Goal: Information Seeking & Learning: Learn about a topic

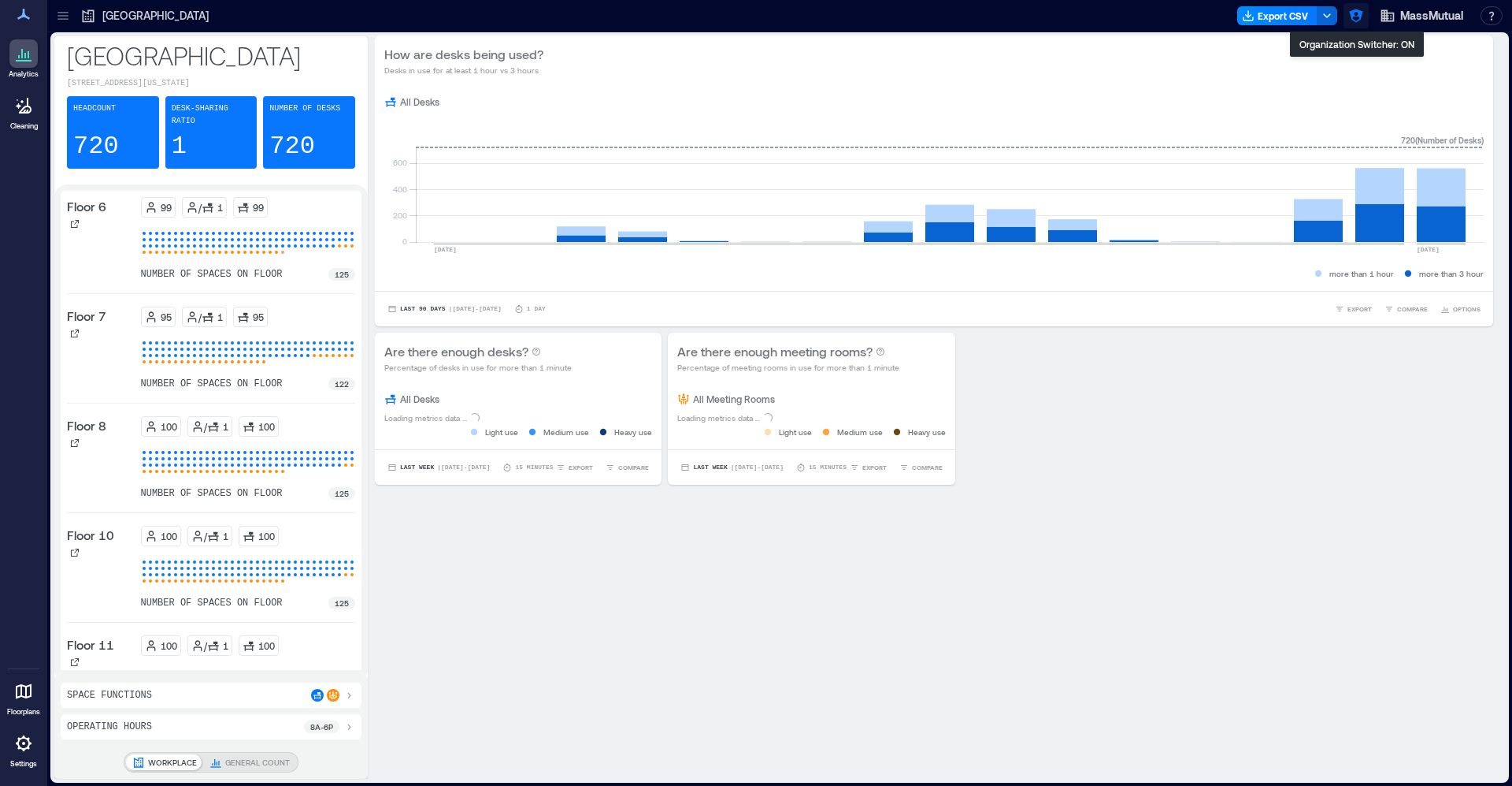
click at [1355, 13] on icon "button" at bounding box center [1356, 16] width 16 height 16
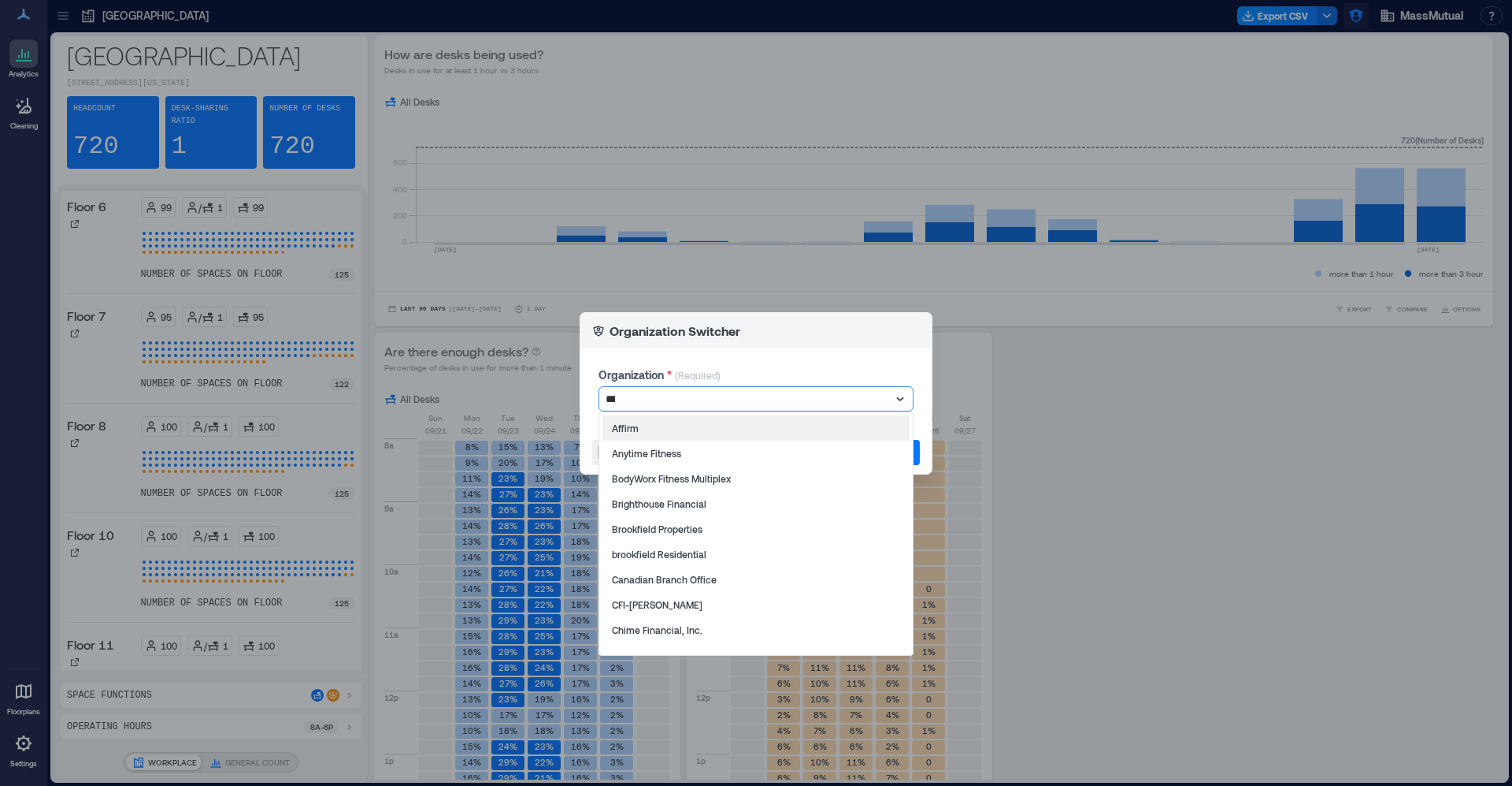
type input "****"
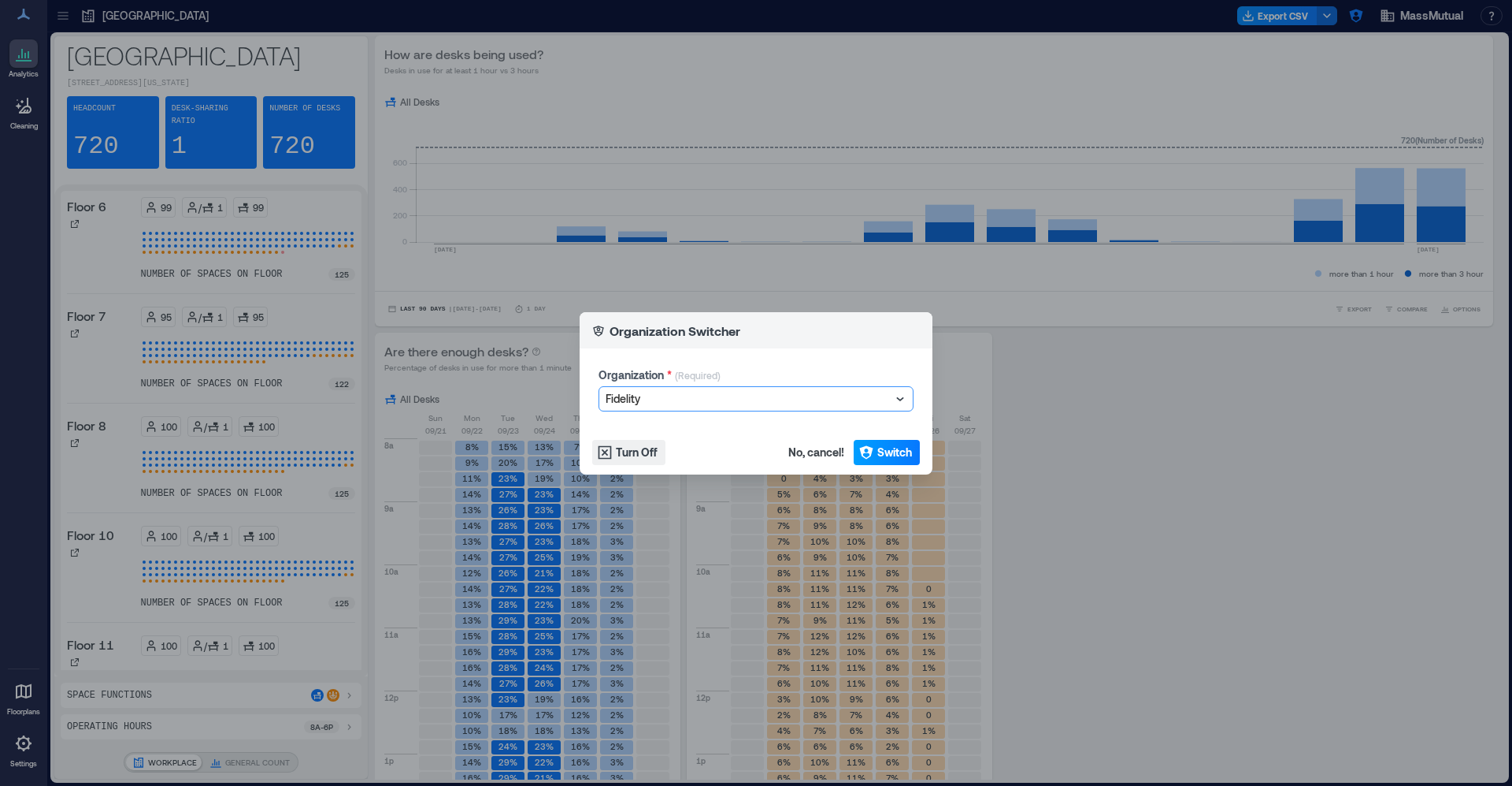
click at [880, 446] on span "Switch" at bounding box center [894, 452] width 34 height 16
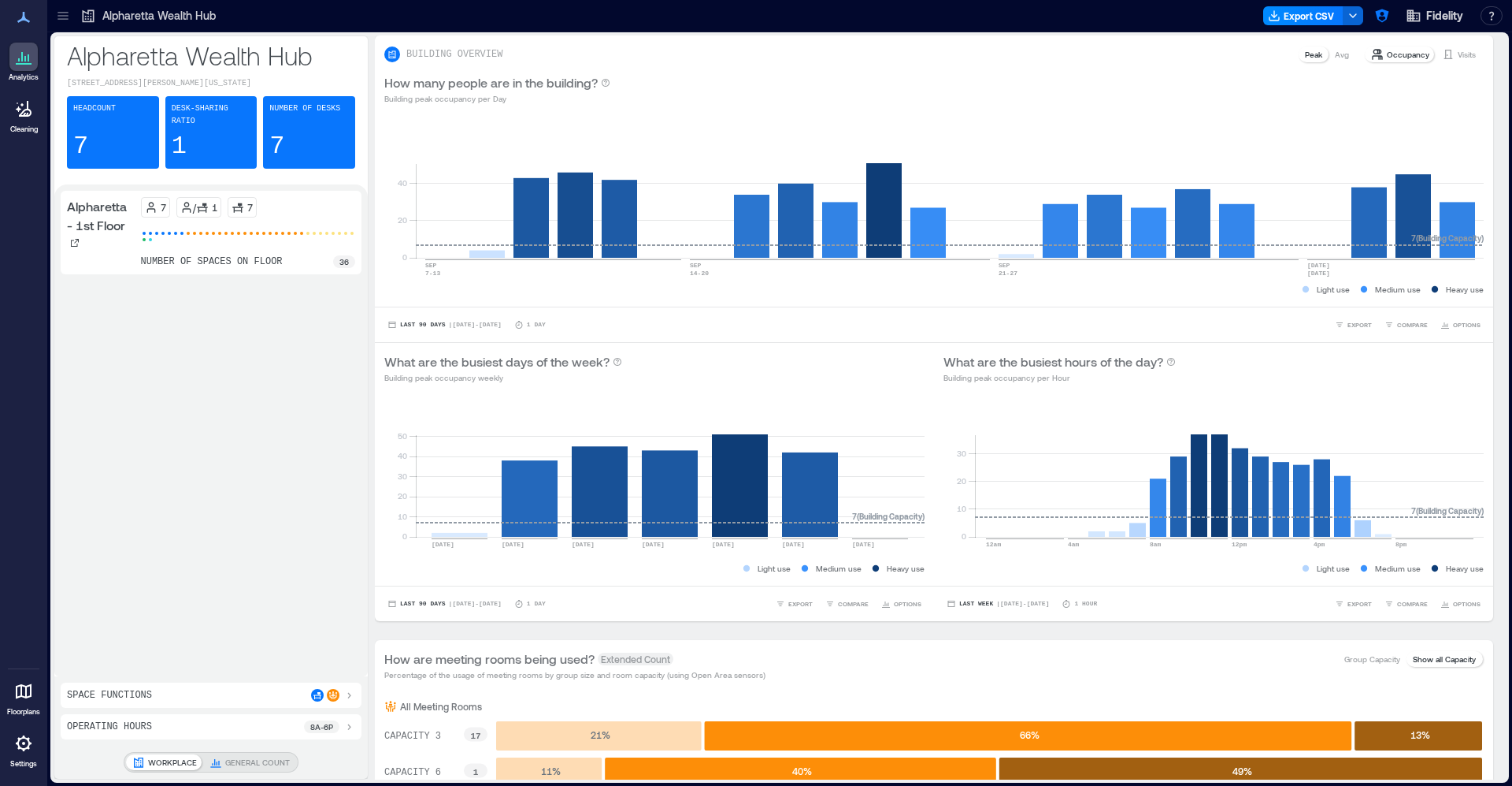
click at [67, 18] on icon at bounding box center [63, 16] width 16 height 16
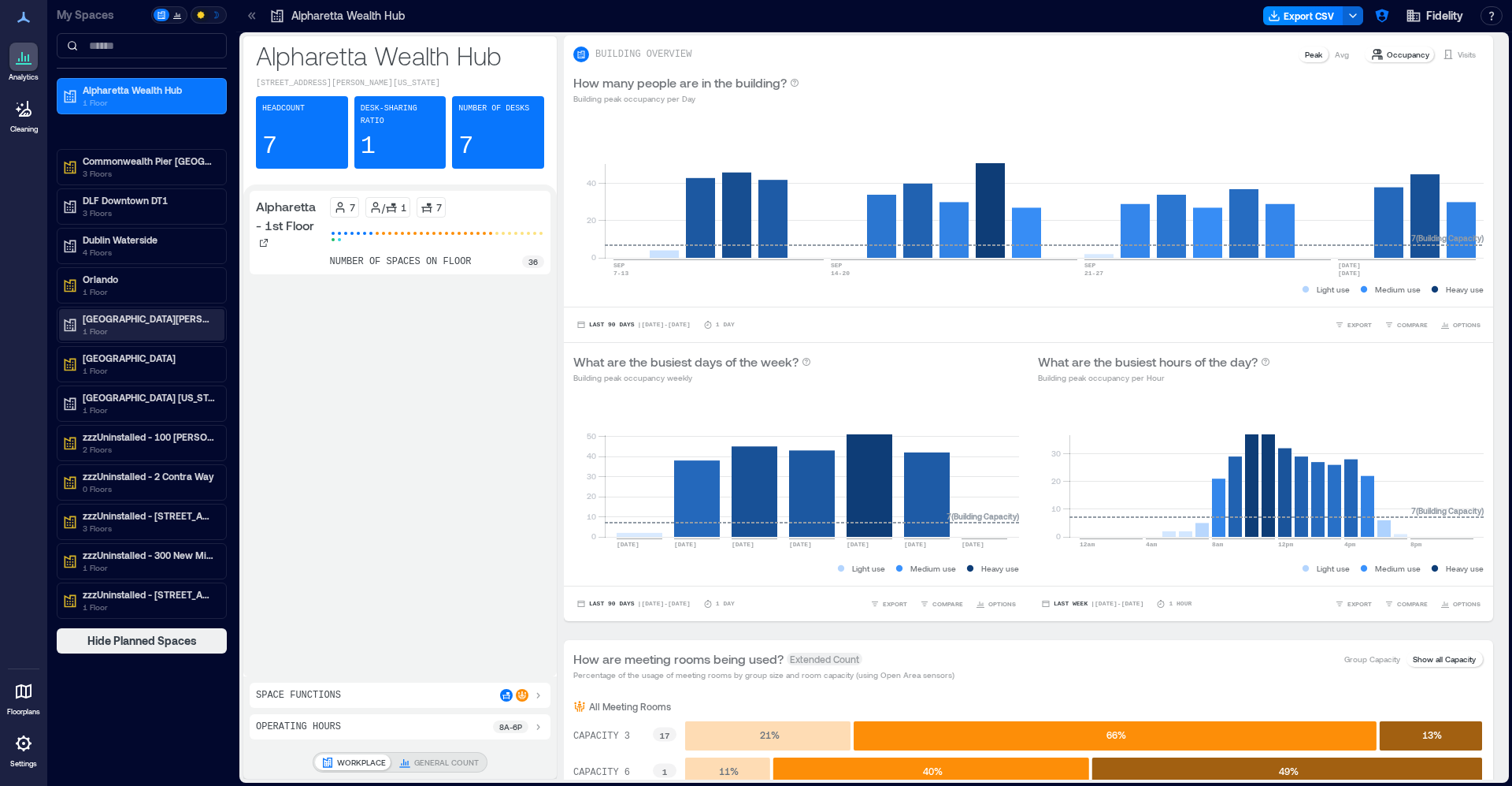
click at [155, 329] on p "1 Floor" at bounding box center [149, 331] width 132 height 13
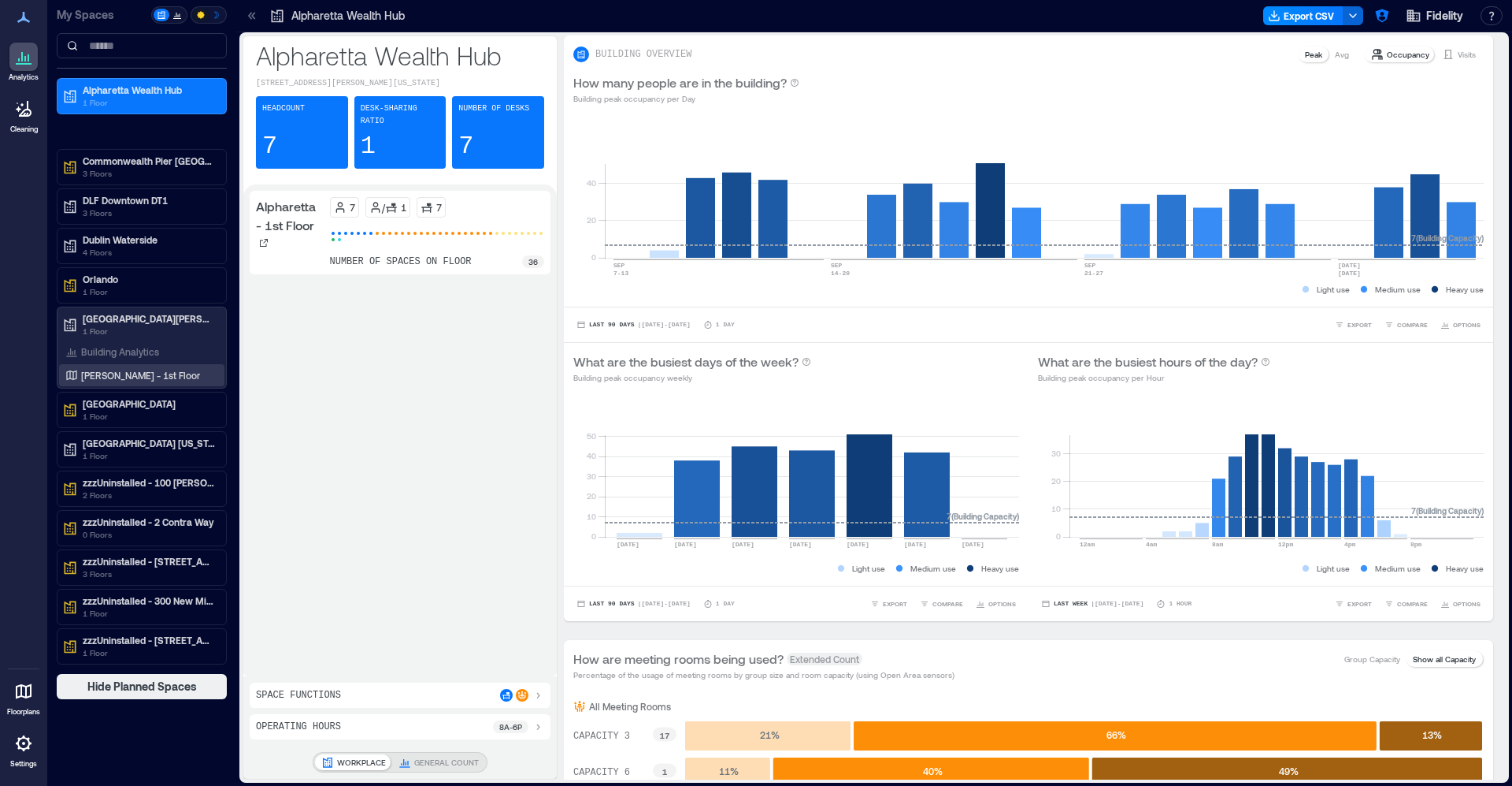
click at [143, 372] on p "[PERSON_NAME] - 1st Floor" at bounding box center [140, 374] width 119 height 13
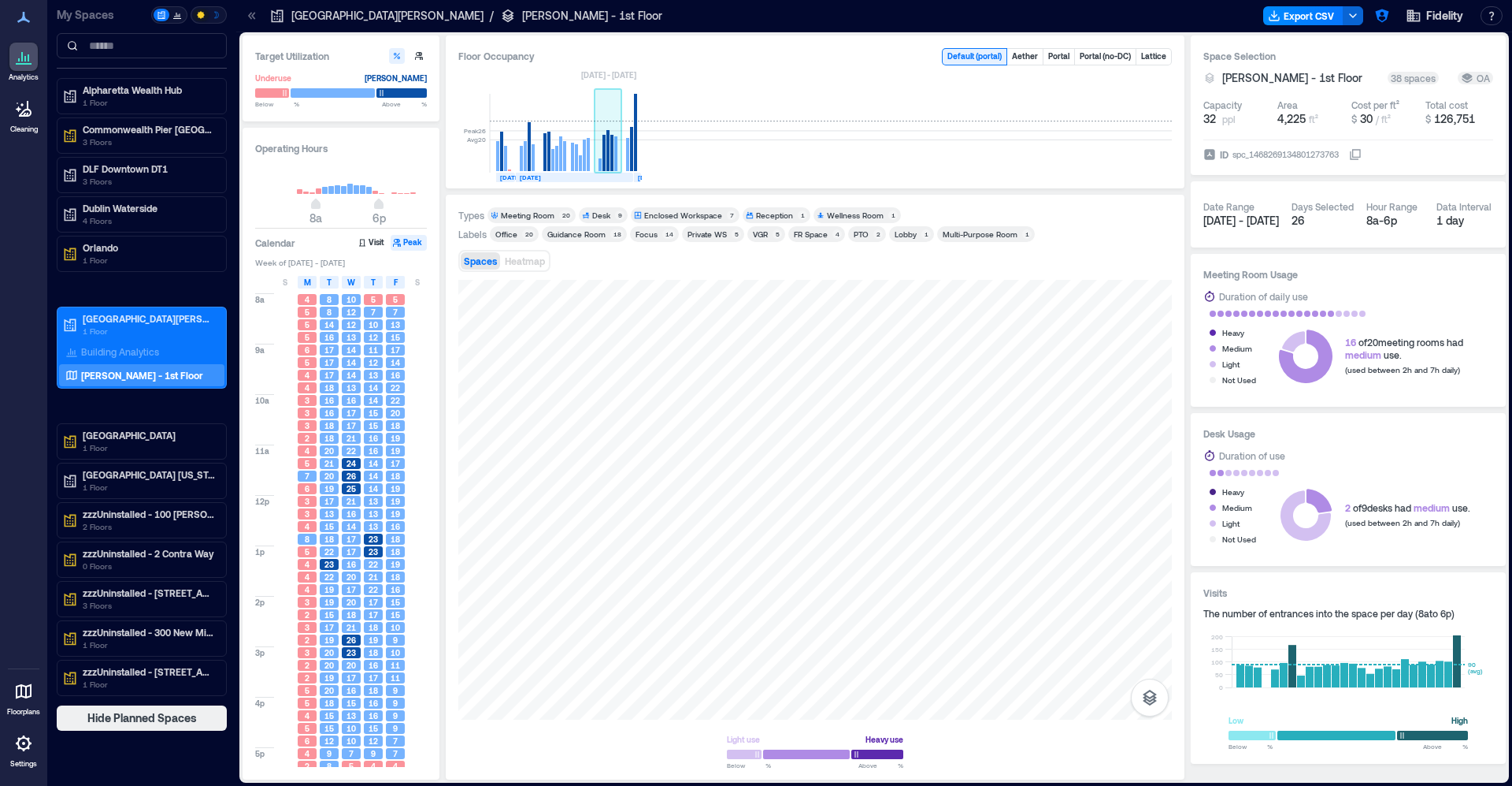
click at [609, 154] on rect at bounding box center [607, 151] width 3 height 41
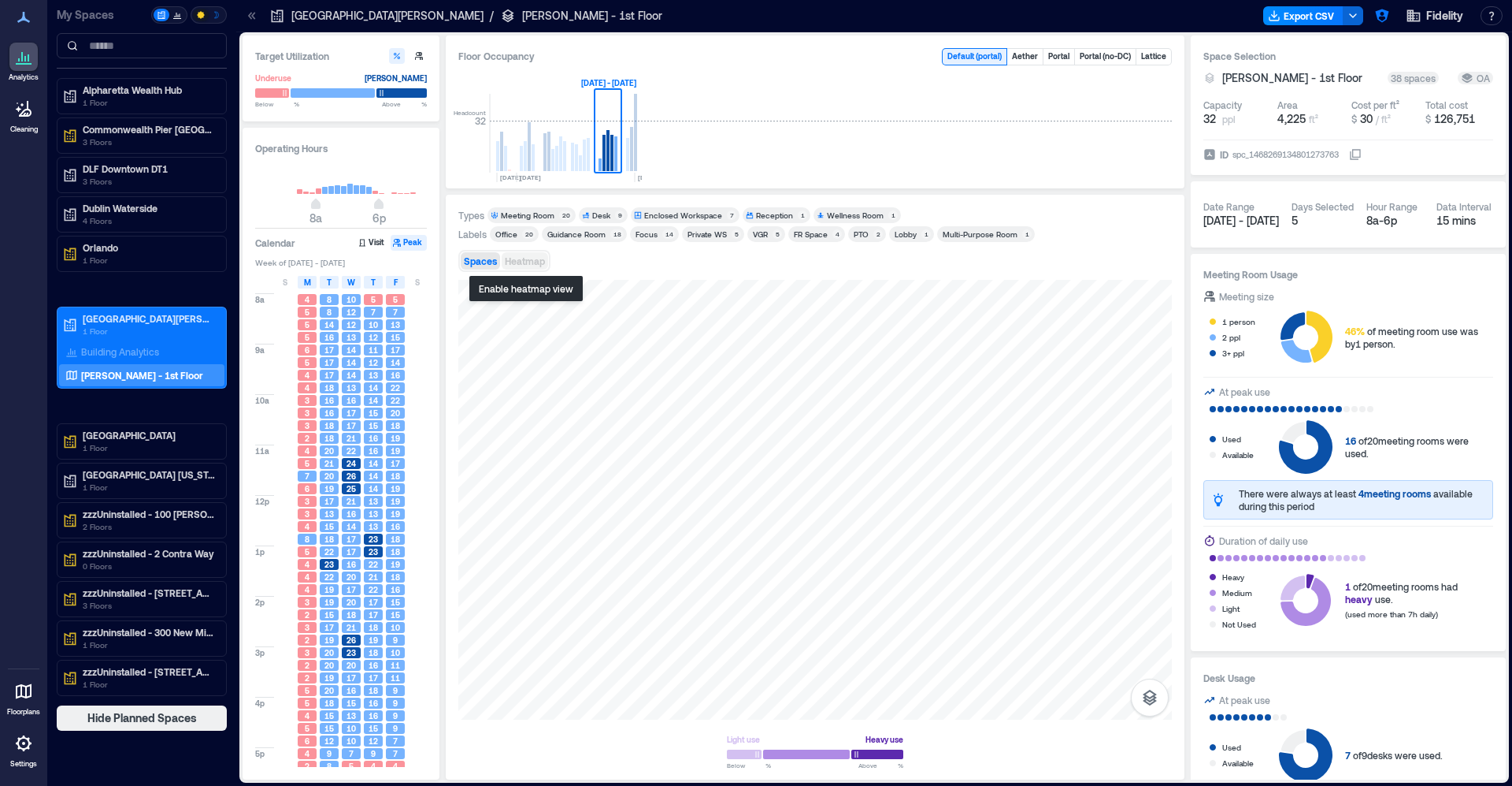
click at [524, 262] on span "Heatmap" at bounding box center [525, 260] width 40 height 11
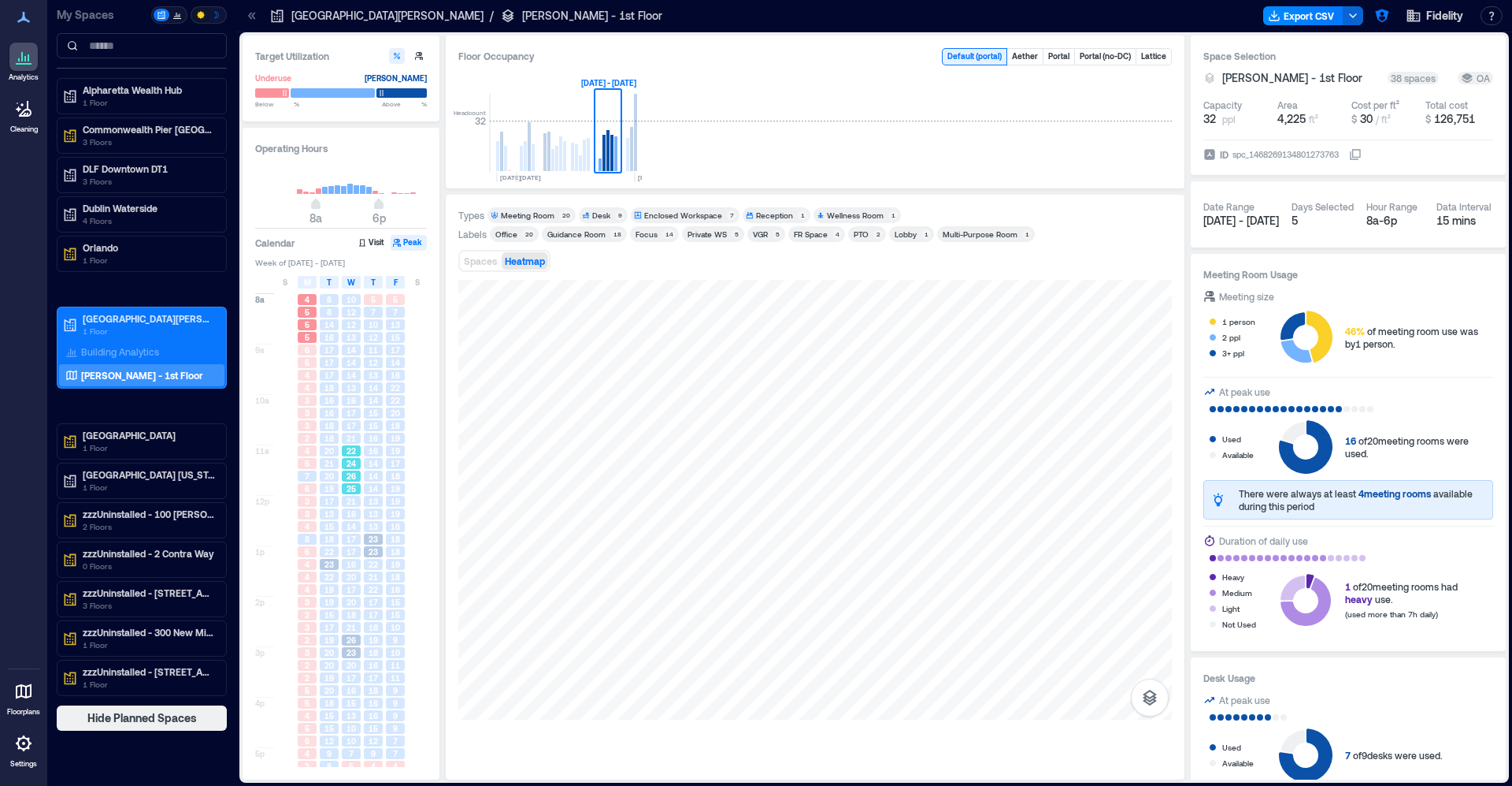
click at [350, 483] on div "26" at bounding box center [351, 476] width 22 height 13
click at [352, 520] on div "16" at bounding box center [351, 513] width 22 height 13
click at [348, 562] on span "16" at bounding box center [351, 563] width 10 height 11
drag, startPoint x: 327, startPoint y: 585, endPoint x: 352, endPoint y: 626, distance: 48.0
click at [329, 585] on span "19" at bounding box center [330, 589] width 10 height 11
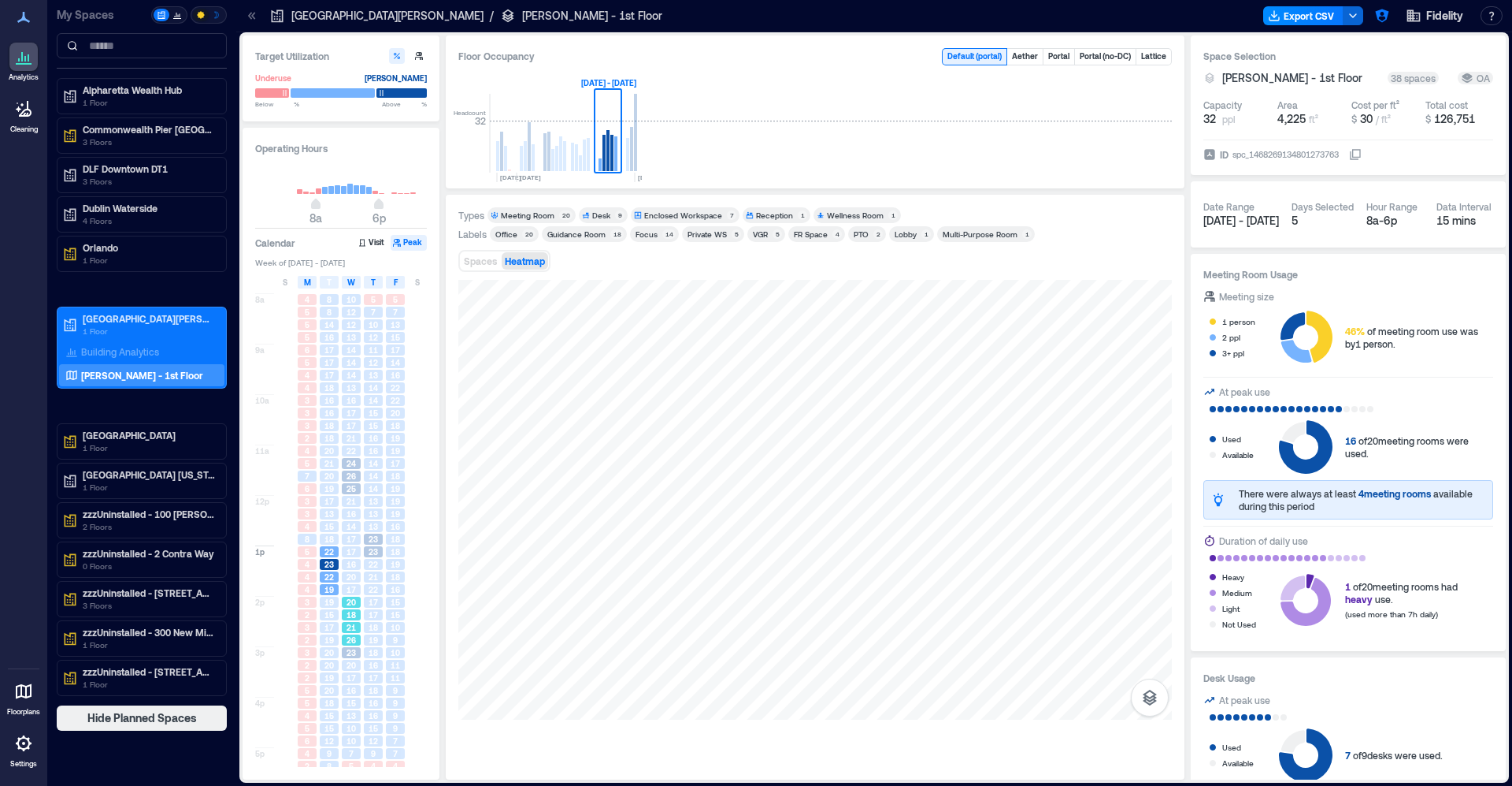
click at [358, 641] on div "26" at bounding box center [350, 639] width 19 height 11
click at [365, 679] on div "17" at bounding box center [373, 678] width 19 height 11
click at [337, 699] on div "18" at bounding box center [329, 702] width 19 height 11
click at [381, 721] on div "5 7 10 12 11 12 13 14 14 15 15 16 16 14 14 14 13 13 13 23 23 22 21 22 17 17 18 …" at bounding box center [373, 546] width 22 height 504
drag, startPoint x: 380, startPoint y: 692, endPoint x: 351, endPoint y: 612, distance: 85.1
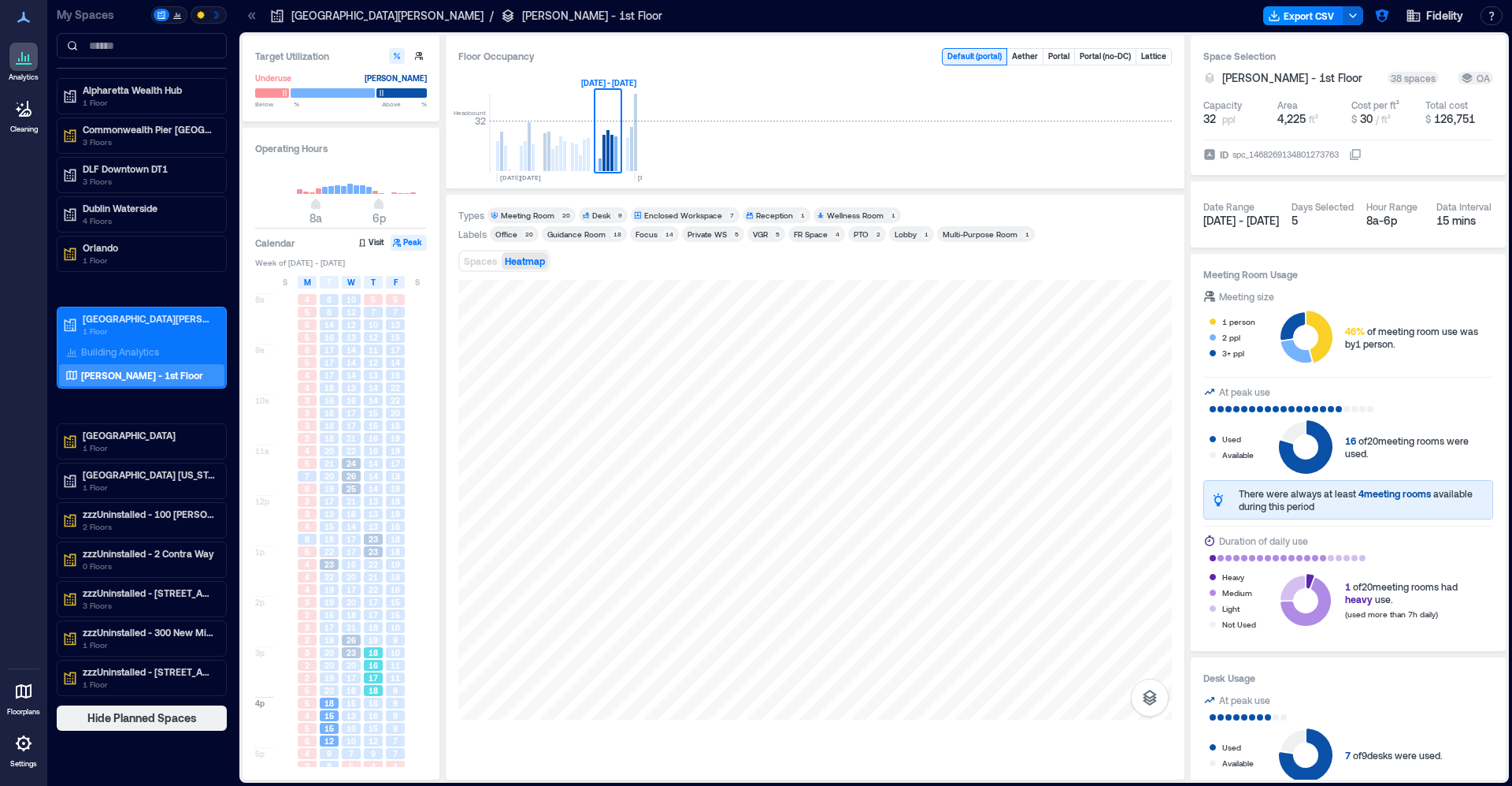
click at [376, 680] on div "5 7 10 12 11 12 13 14 14 15 15 16 16 14 14 14 13 13 13 23 23 22 21 22 17 17 18 …" at bounding box center [373, 546] width 22 height 504
drag, startPoint x: 348, startPoint y: 604, endPoint x: 340, endPoint y: 578, distance: 27.2
click at [346, 602] on div "20" at bounding box center [350, 602] width 19 height 11
drag, startPoint x: 341, startPoint y: 575, endPoint x: 357, endPoint y: 554, distance: 26.4
click at [348, 569] on div "10 12 12 13 14 14 14 13 16 17 17 21 22 24 26 25 21 16 14 17 17 16 20 17 20 18 2…" at bounding box center [351, 546] width 22 height 504
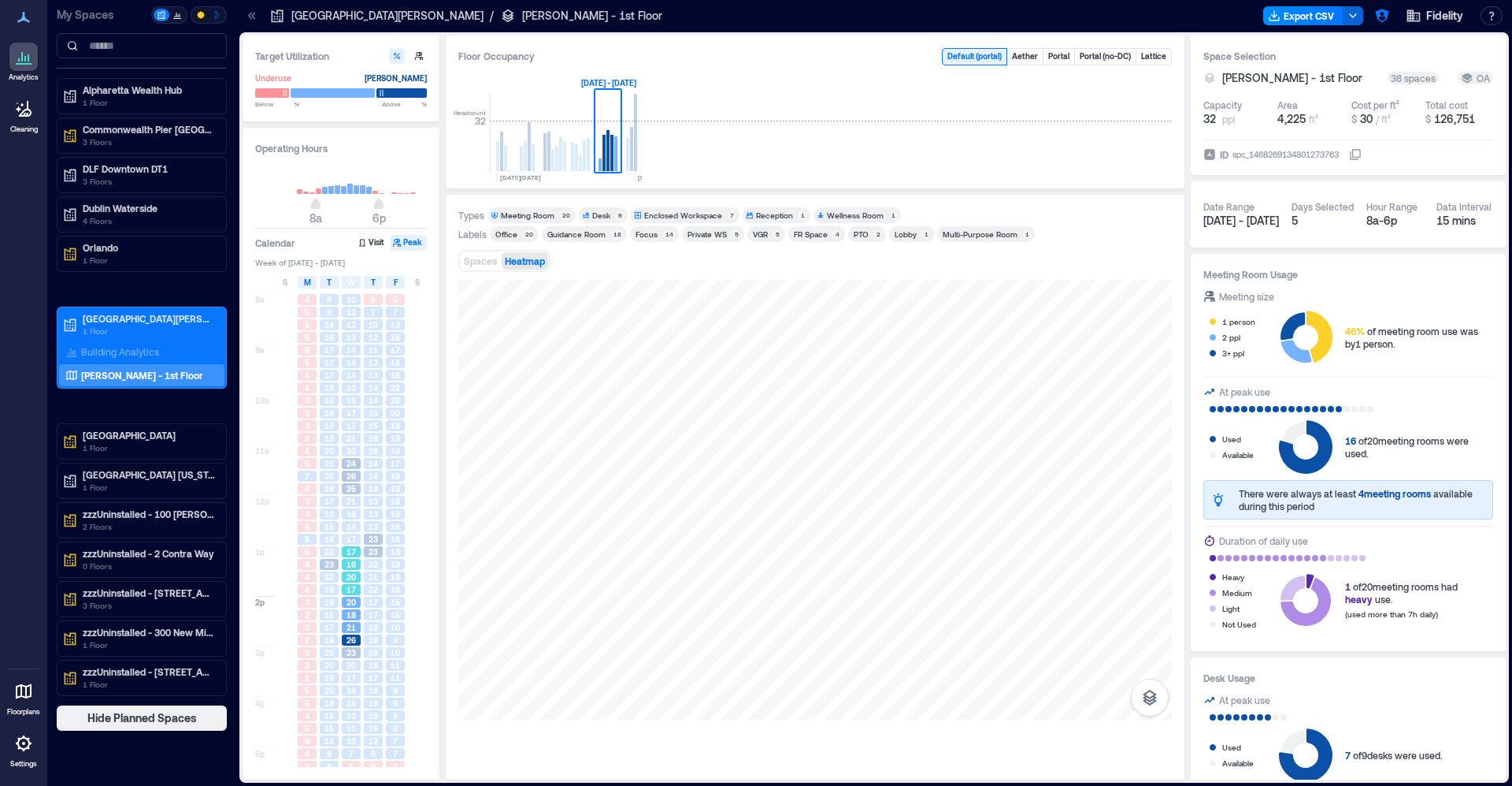
drag, startPoint x: 357, startPoint y: 552, endPoint x: 352, endPoint y: 536, distance: 16.8
click at [356, 551] on div "17" at bounding box center [350, 552] width 19 height 11
click at [336, 514] on div "13" at bounding box center [329, 513] width 19 height 11
drag, startPoint x: 337, startPoint y: 640, endPoint x: 341, endPoint y: 673, distance: 33.2
click at [337, 640] on div "19" at bounding box center [329, 639] width 19 height 11
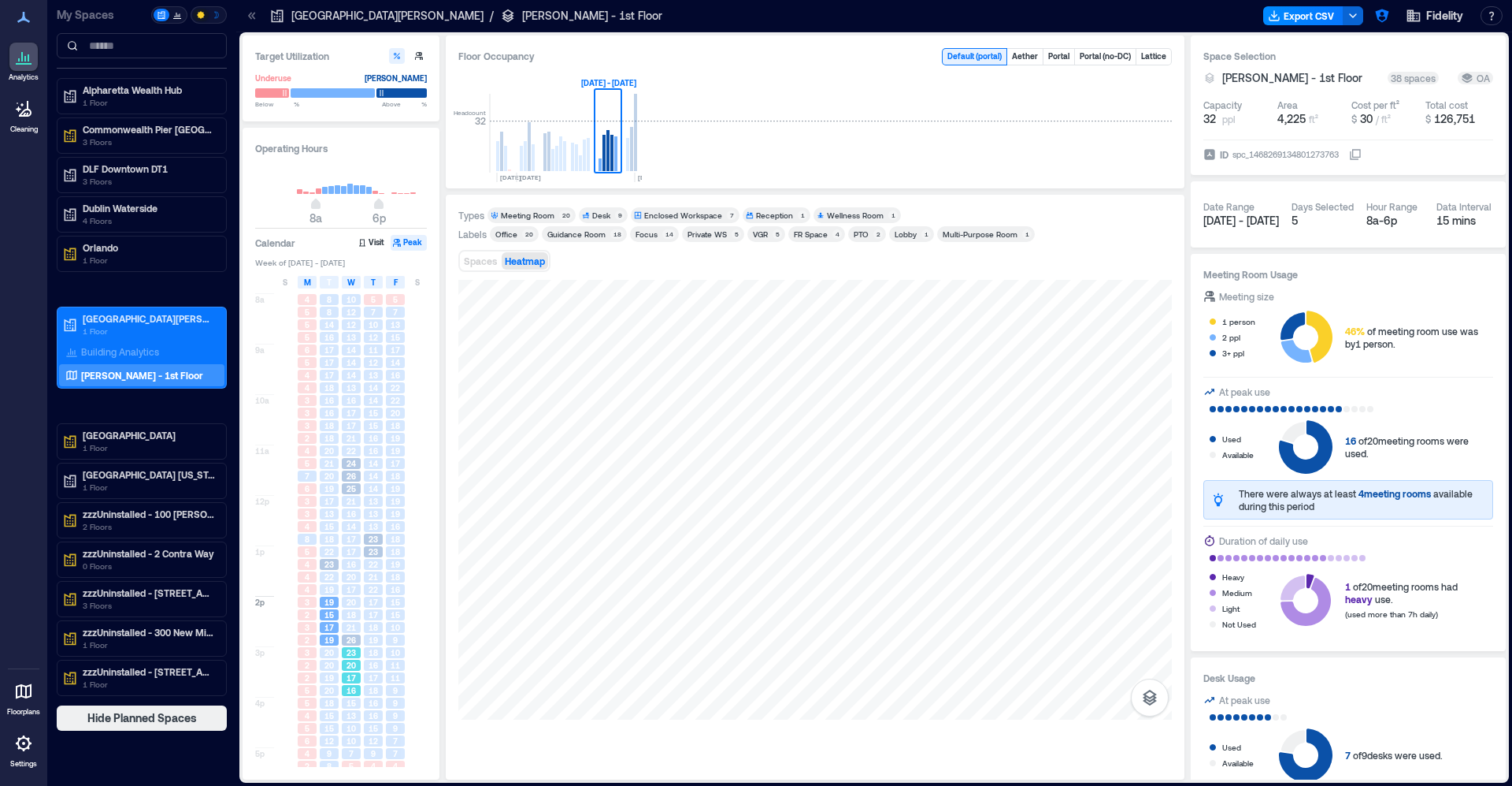
click at [342, 706] on div "15" at bounding box center [350, 702] width 19 height 11
click at [380, 722] on div "16" at bounding box center [373, 715] width 22 height 13
click at [333, 658] on span "20" at bounding box center [330, 652] width 10 height 11
click at [359, 643] on div "26" at bounding box center [350, 639] width 19 height 11
click at [348, 602] on span "20" at bounding box center [351, 602] width 10 height 11
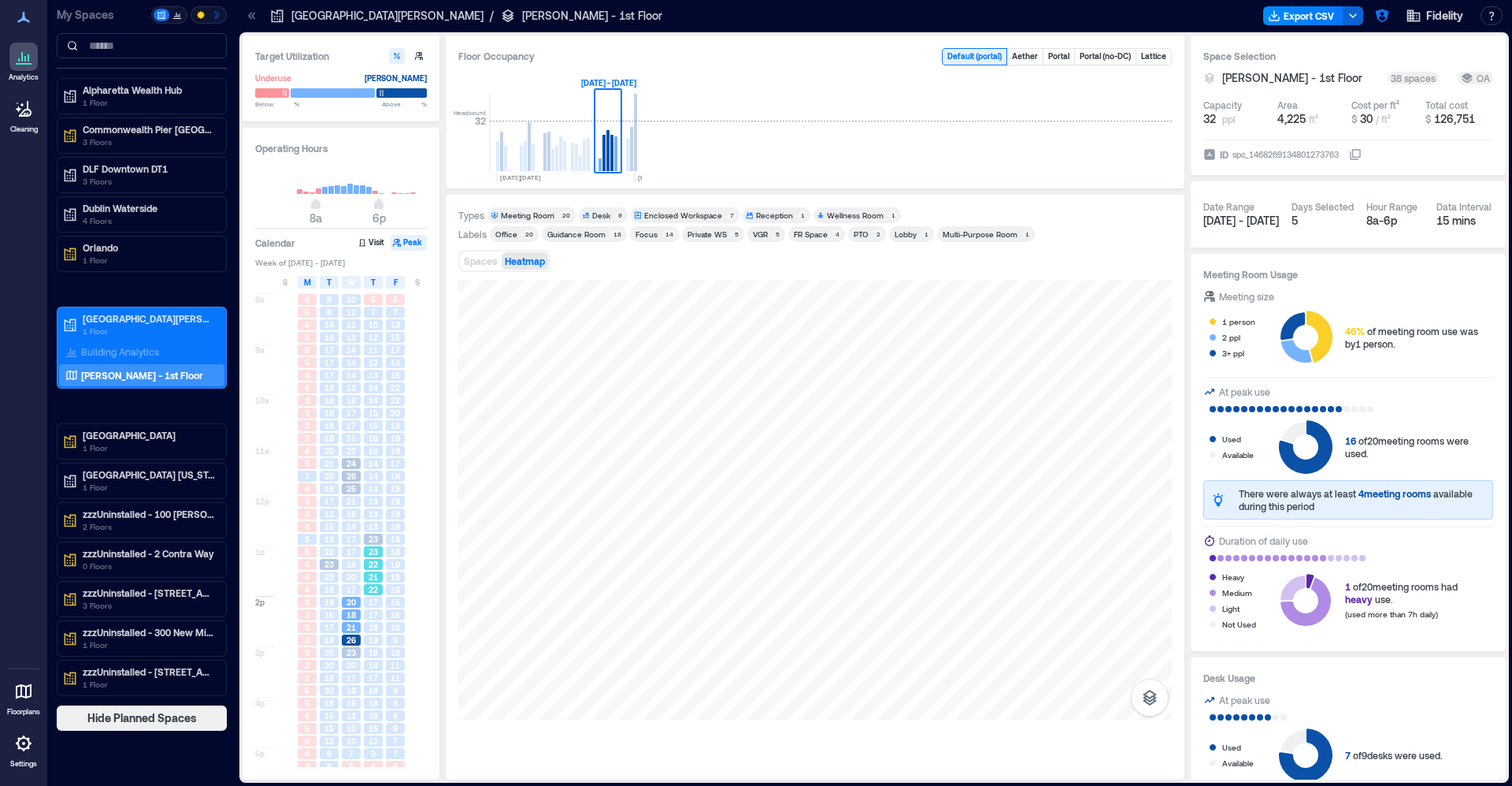
click at [378, 570] on div "22" at bounding box center [373, 563] width 19 height 11
click at [382, 539] on div "23" at bounding box center [373, 539] width 19 height 11
click at [335, 480] on div "20" at bounding box center [329, 476] width 19 height 11
click at [356, 440] on div "21" at bounding box center [350, 437] width 19 height 11
click at [388, 410] on div "20" at bounding box center [395, 413] width 19 height 11
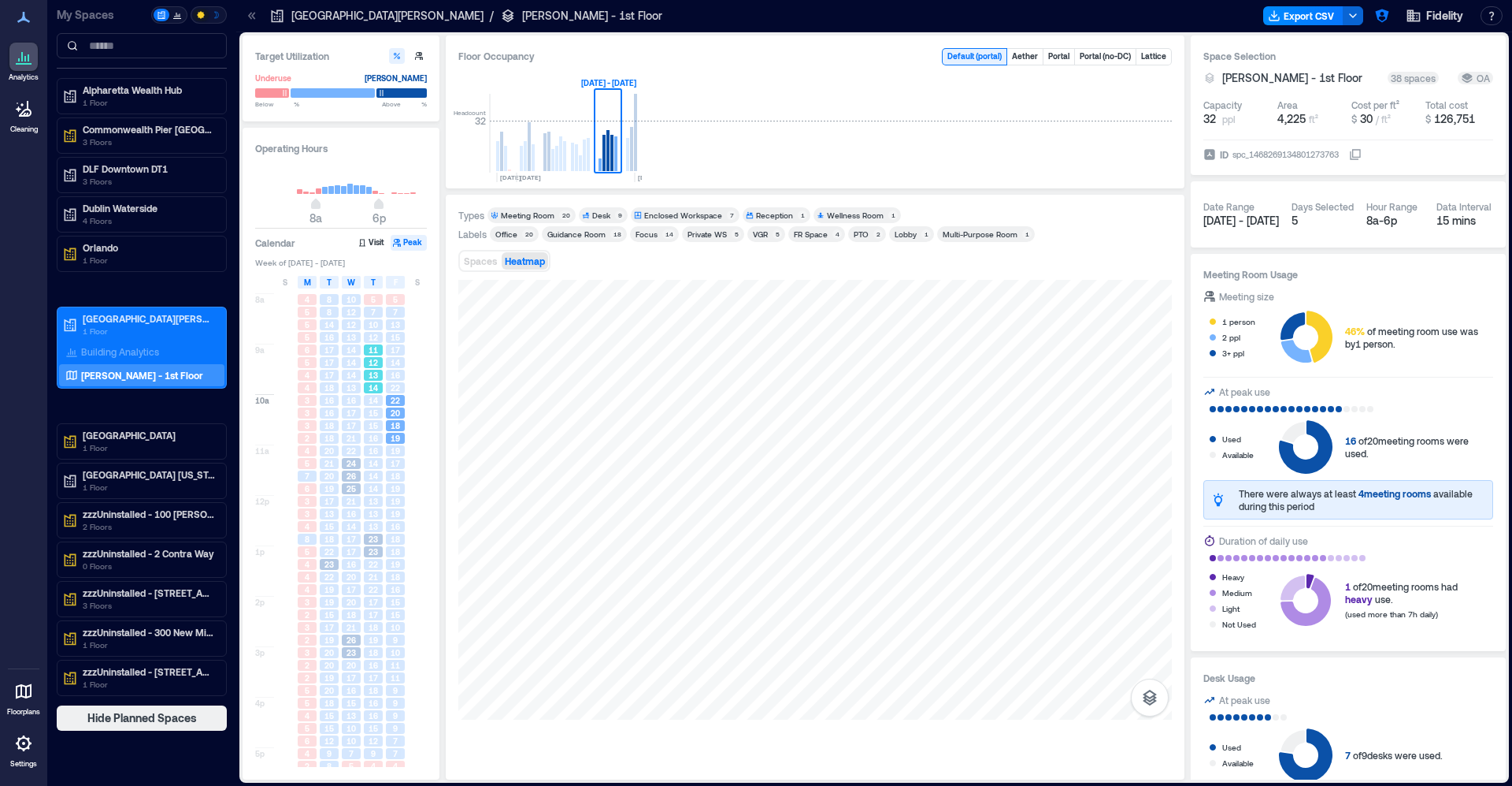
click at [376, 385] on span "14" at bounding box center [373, 387] width 10 height 11
click at [365, 364] on div "12" at bounding box center [373, 361] width 19 height 11
click at [355, 364] on span "14" at bounding box center [351, 361] width 10 height 11
click at [349, 388] on span "13" at bounding box center [351, 387] width 10 height 11
click at [376, 470] on div "14" at bounding box center [373, 463] width 22 height 13
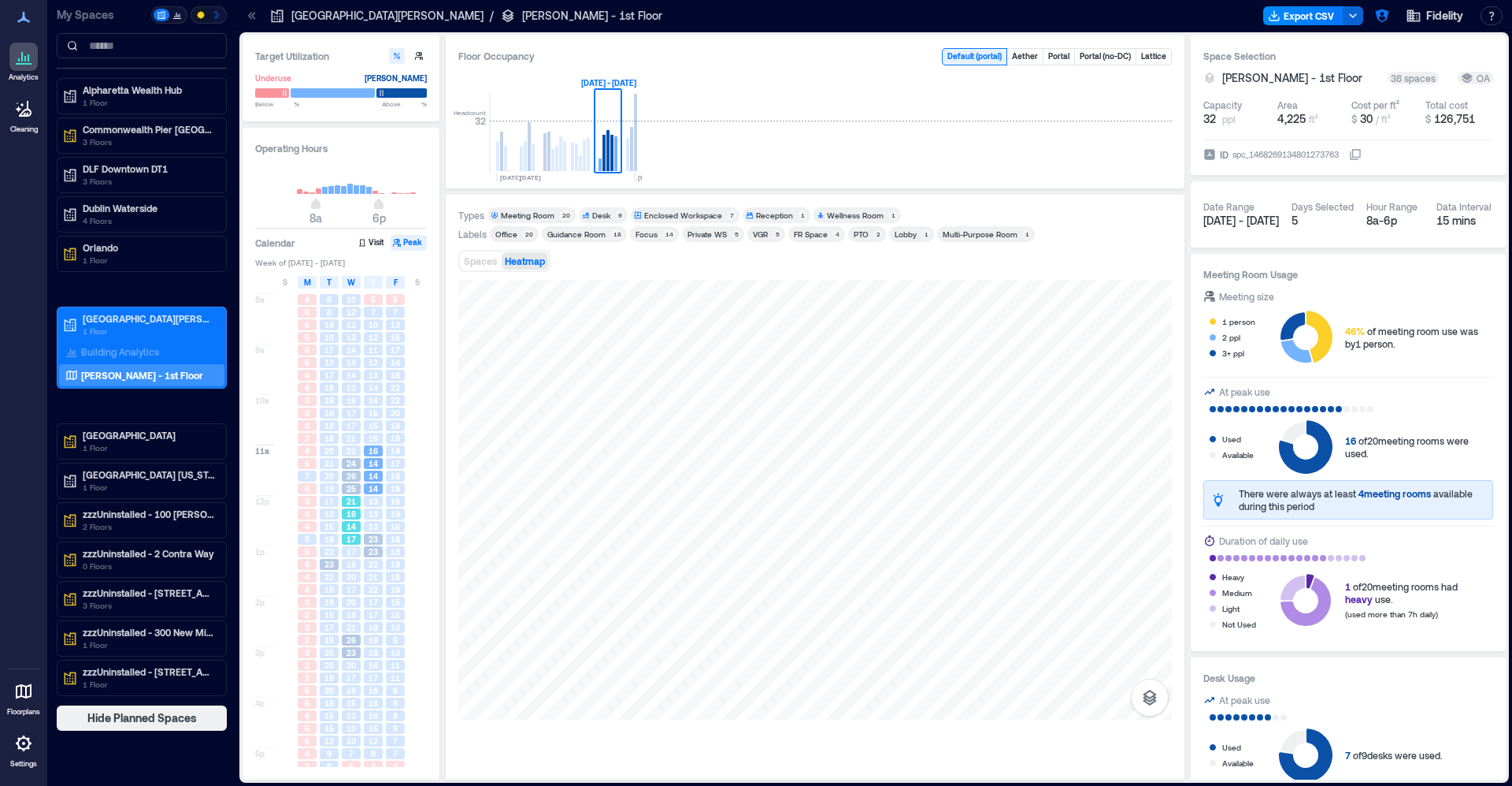
click at [347, 504] on span "21" at bounding box center [351, 500] width 10 height 11
drag, startPoint x: 347, startPoint y: 589, endPoint x: 363, endPoint y: 593, distance: 16.5
click at [350, 589] on div "17" at bounding box center [350, 589] width 19 height 11
click at [384, 602] on div "15" at bounding box center [395, 602] width 22 height 13
drag, startPoint x: 384, startPoint y: 508, endPoint x: 384, endPoint y: 439, distance: 69.0
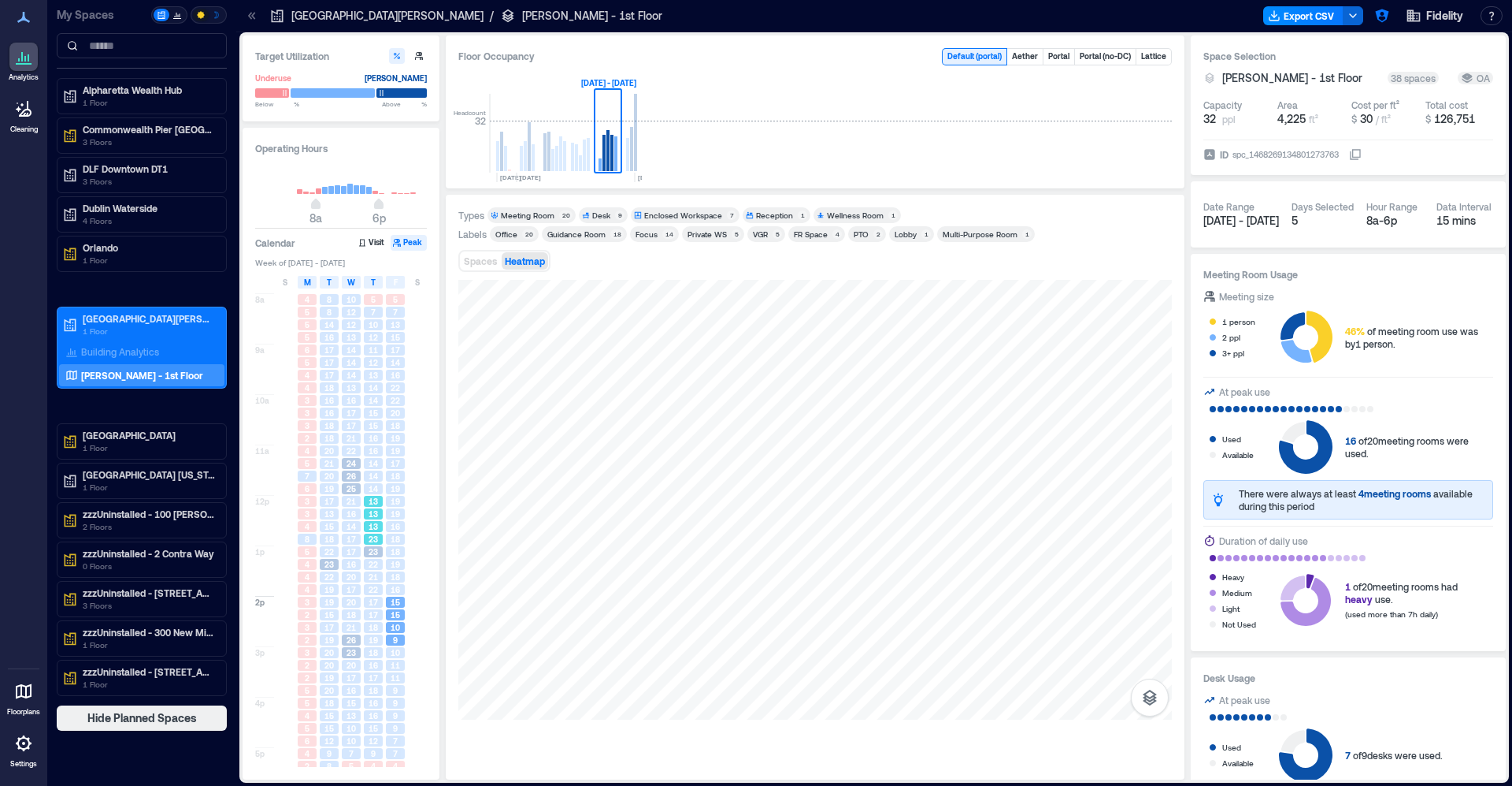
click at [384, 507] on div "5 7 10 12 11 12 13 14 14 15 15 16 16 14 14 14 13 13 13 23 23 22 21 22 17 17 18 …" at bounding box center [373, 546] width 22 height 504
click at [384, 428] on div "18" at bounding box center [395, 426] width 22 height 13
click at [421, 372] on div at bounding box center [416, 374] width 19 height 11
click at [401, 366] on div "14" at bounding box center [395, 361] width 19 height 11
click at [400, 437] on span "19" at bounding box center [396, 437] width 10 height 11
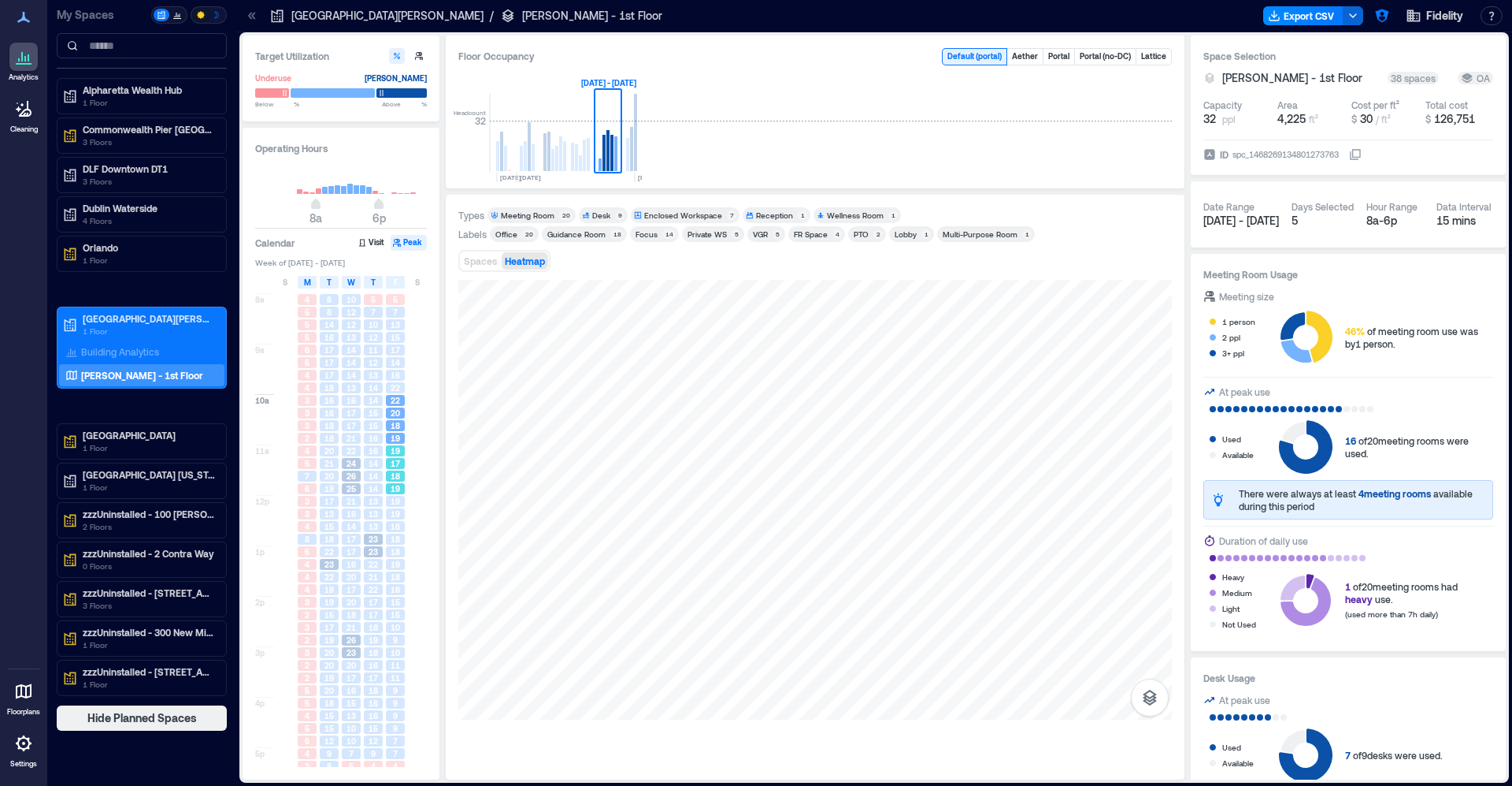
click at [401, 467] on div "17" at bounding box center [395, 463] width 19 height 11
click at [405, 511] on div "19" at bounding box center [395, 513] width 22 height 13
drag, startPoint x: 409, startPoint y: 584, endPoint x: 411, endPoint y: 611, distance: 27.1
click at [409, 584] on div at bounding box center [417, 589] width 22 height 13
click at [411, 611] on div at bounding box center [416, 615] width 19 height 11
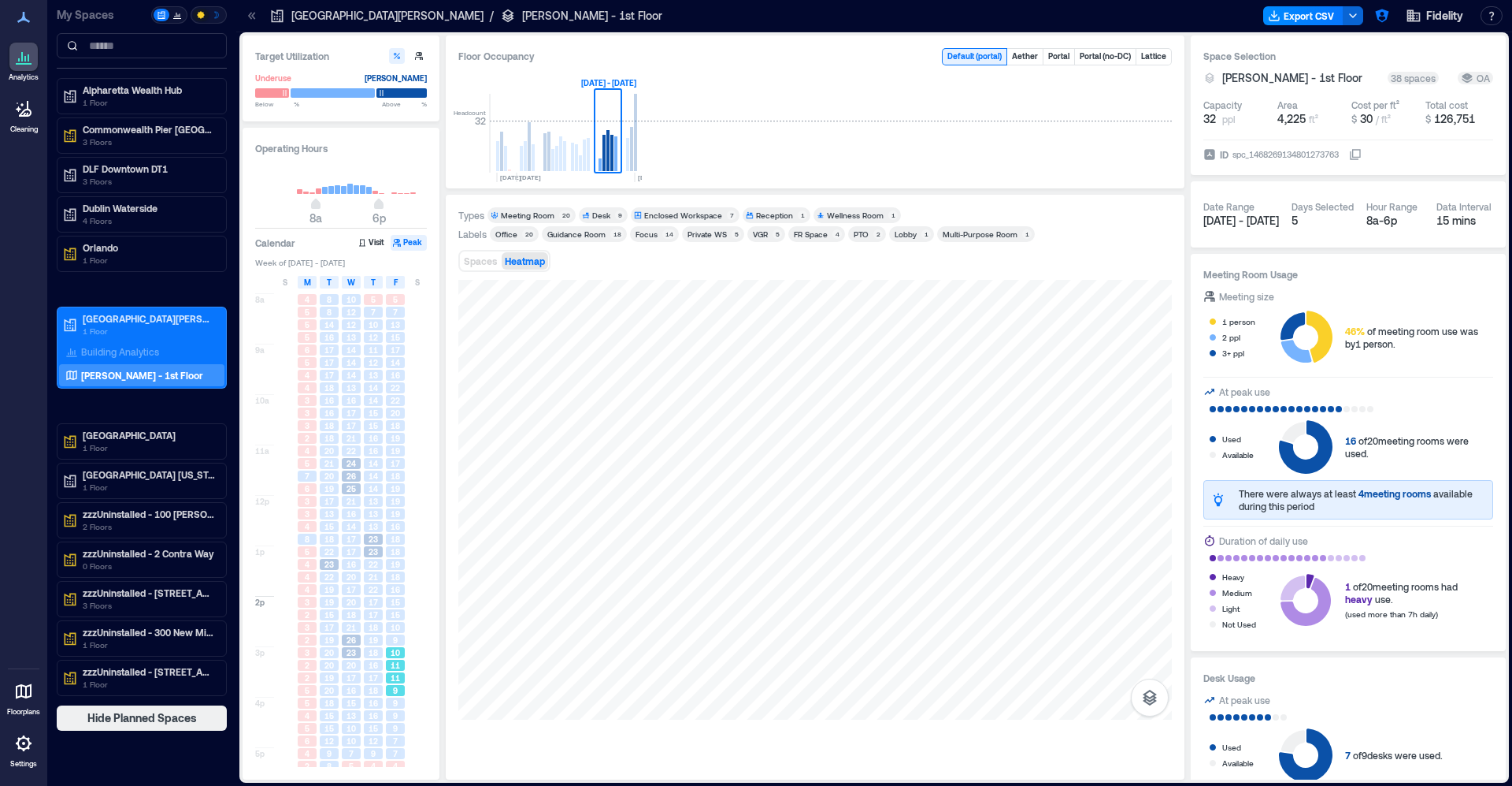
drag, startPoint x: 404, startPoint y: 653, endPoint x: 433, endPoint y: 614, distance: 48.6
click at [406, 649] on div "10" at bounding box center [395, 652] width 22 height 13
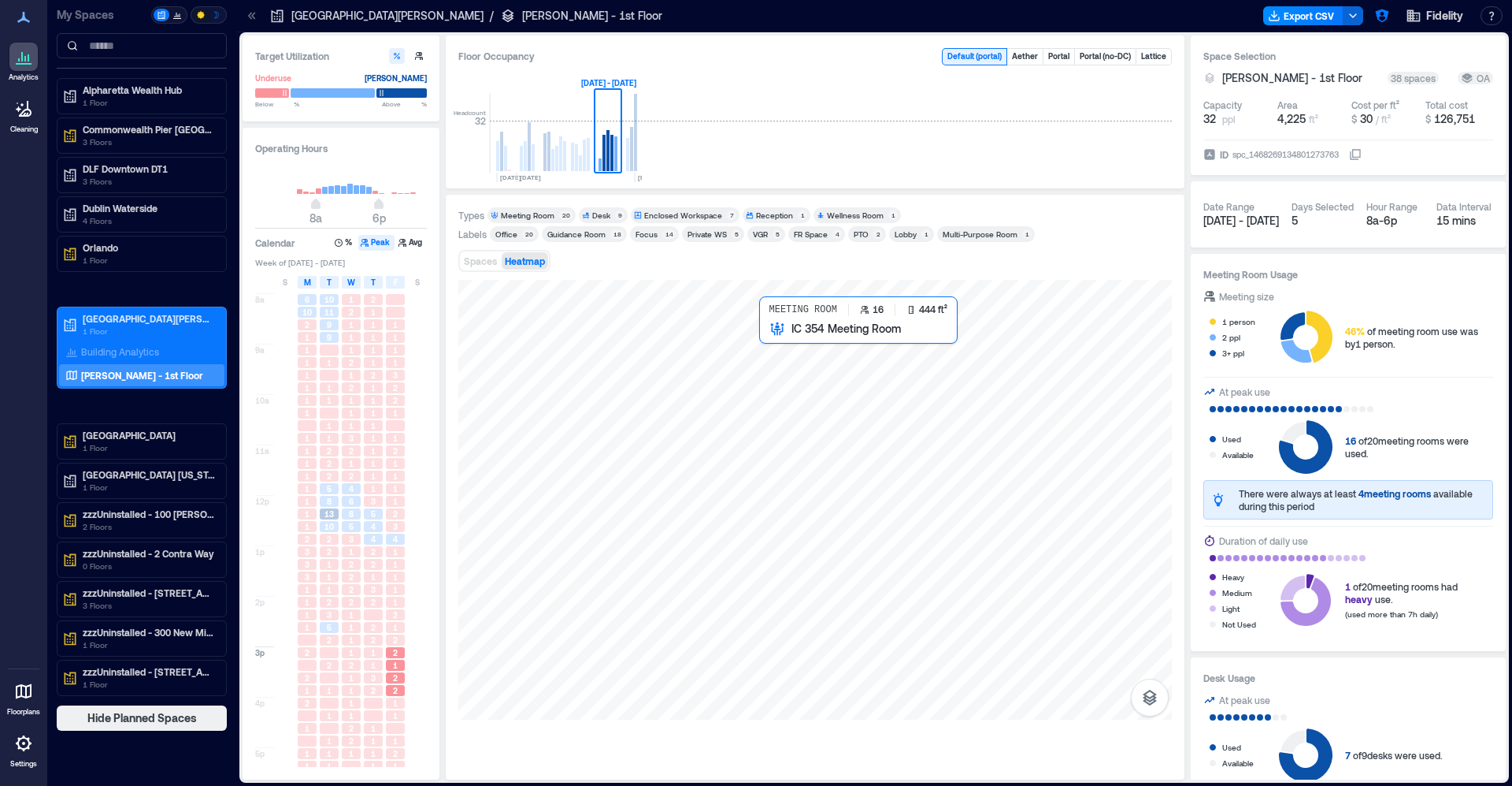
click at [802, 387] on div at bounding box center [815, 499] width 714 height 439
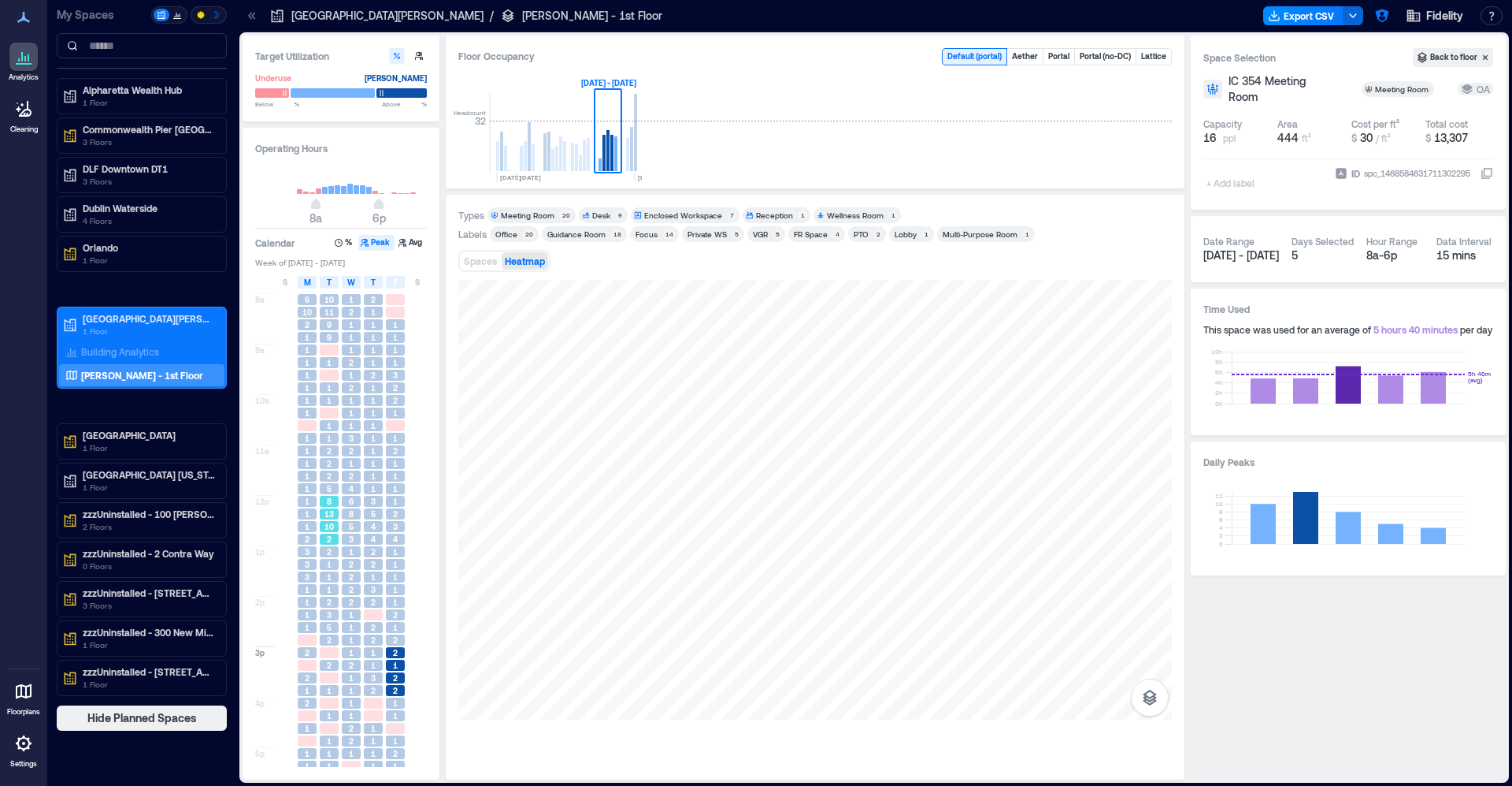
click at [332, 518] on span "13" at bounding box center [330, 513] width 10 height 11
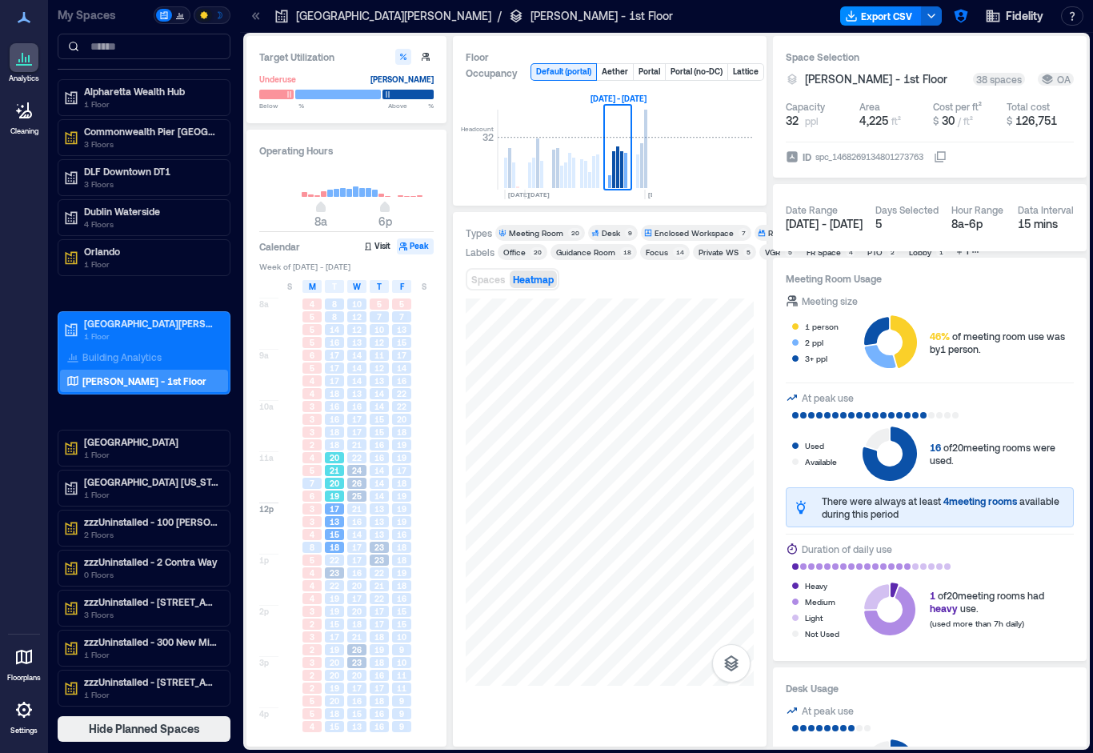
click at [325, 501] on div "19" at bounding box center [334, 496] width 19 height 11
click at [320, 515] on div "3" at bounding box center [312, 509] width 22 height 13
click at [315, 584] on div "4" at bounding box center [311, 585] width 19 height 11
click at [312, 632] on span "3" at bounding box center [312, 636] width 5 height 11
click at [310, 668] on span "3" at bounding box center [312, 662] width 5 height 11
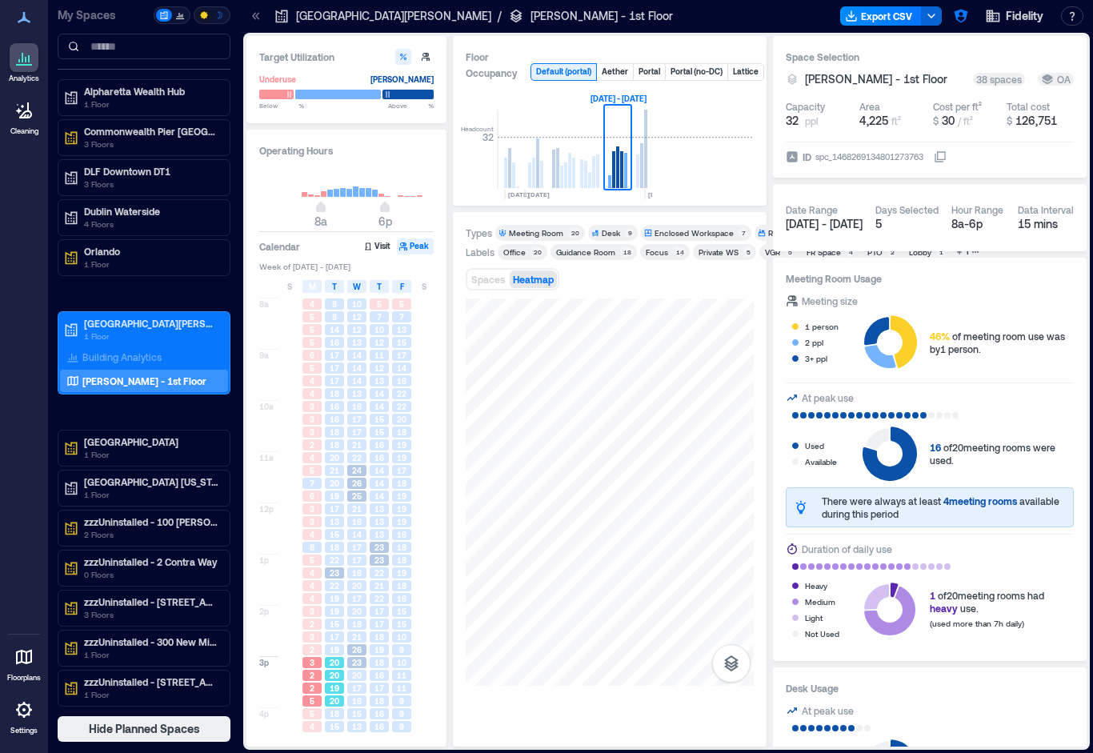
click at [333, 659] on span "20" at bounding box center [335, 662] width 10 height 11
click at [375, 659] on span "18" at bounding box center [379, 662] width 10 height 11
drag, startPoint x: 390, startPoint y: 630, endPoint x: 405, endPoint y: 615, distance: 20.4
click at [390, 629] on div "15" at bounding box center [401, 624] width 22 height 13
drag, startPoint x: 406, startPoint y: 615, endPoint x: 397, endPoint y: 570, distance: 45.7
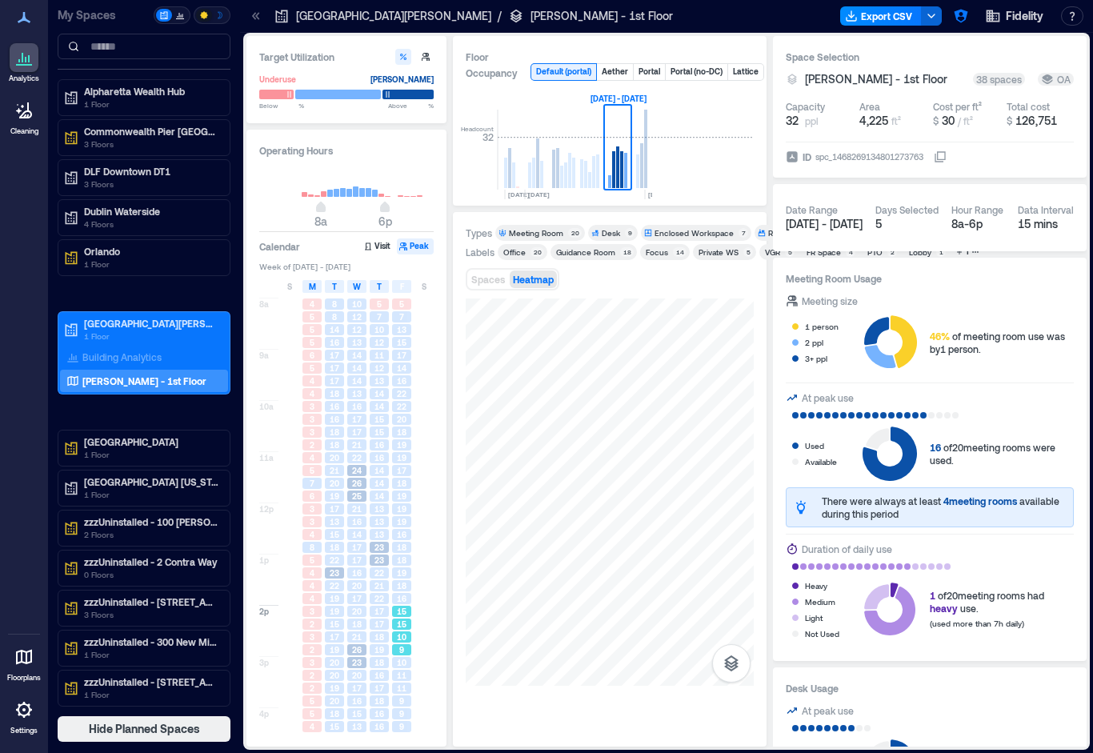
click at [405, 613] on span "15" at bounding box center [402, 611] width 10 height 11
click at [396, 554] on div "18" at bounding box center [401, 547] width 22 height 13
click at [400, 495] on span "19" at bounding box center [402, 496] width 10 height 11
click at [382, 446] on span "16" at bounding box center [379, 444] width 10 height 11
click at [363, 432] on div "17" at bounding box center [356, 431] width 19 height 11
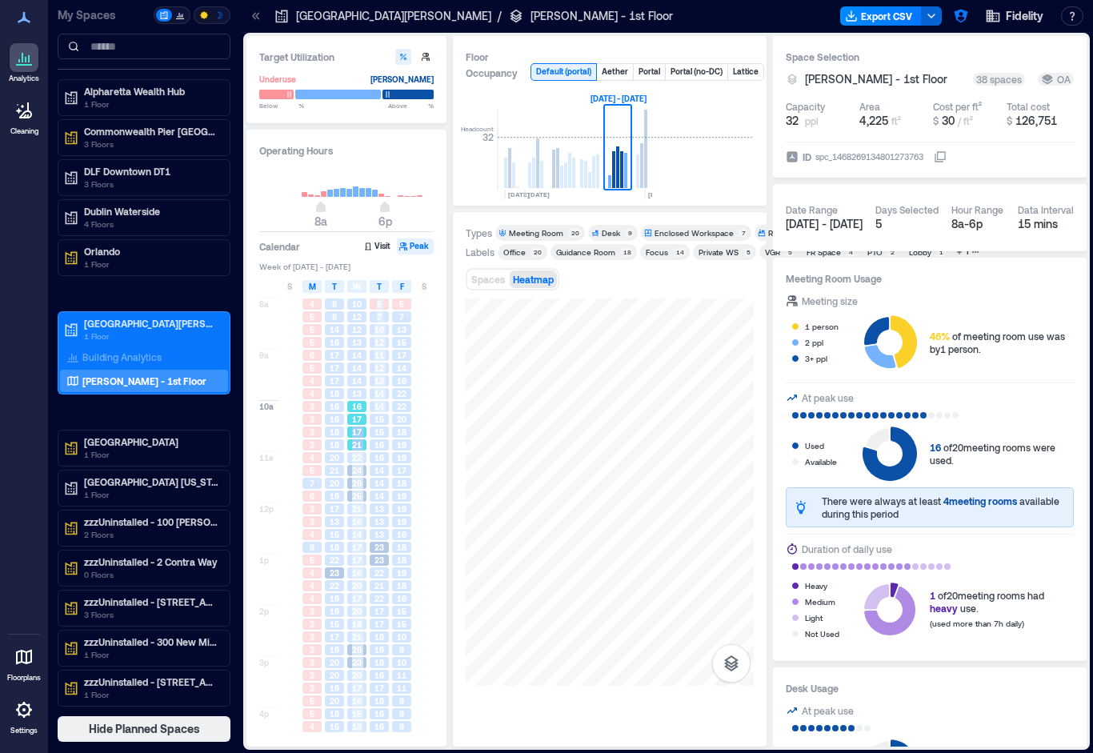
click at [370, 416] on div "8a 9a 10a 11a 12p 1p 2p 3p 4p 5p 4 5 5 5 6 5 4 4 3 3 3 2 4 5 7 6 3 3 4 8 5 4 4 …" at bounding box center [347, 551] width 176 height 515
click at [376, 408] on span "14" at bounding box center [379, 406] width 10 height 11
click at [388, 402] on div "14" at bounding box center [379, 406] width 19 height 11
click at [398, 426] on div "20" at bounding box center [401, 419] width 22 height 13
drag, startPoint x: 386, startPoint y: 450, endPoint x: 383, endPoint y: 487, distance: 37.7
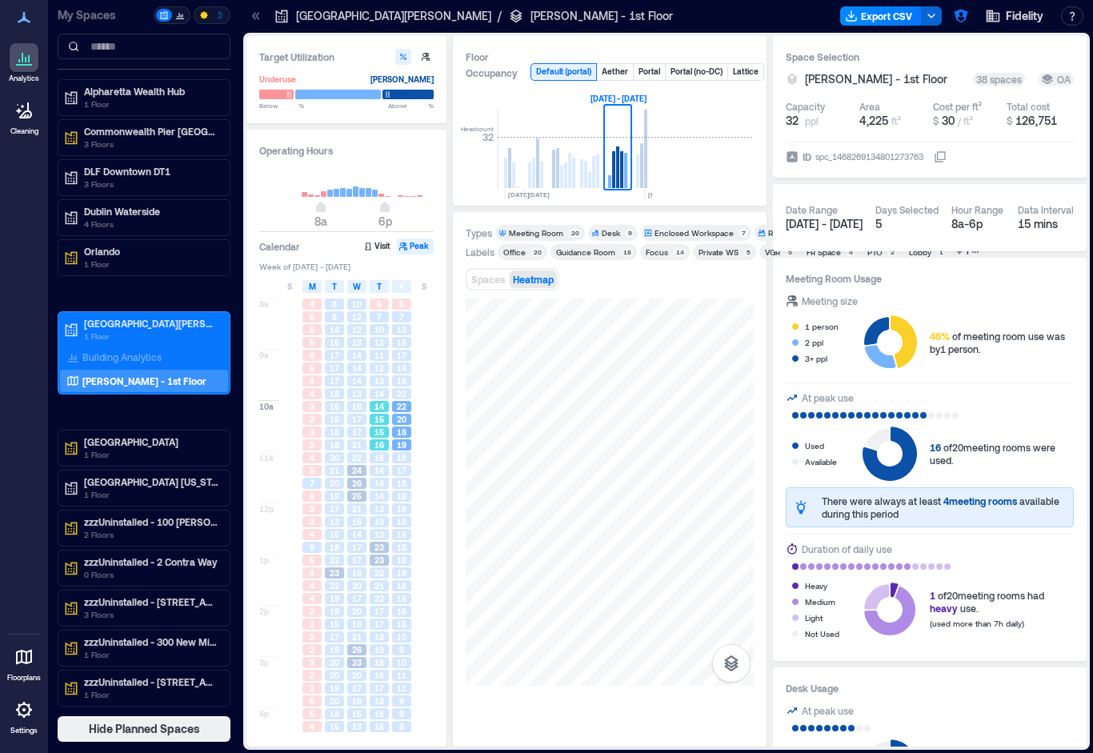
click at [386, 458] on div "5 7 10 12 11 12 13 14 14 15 15 16 16 14 14 14 13 13 13 23 23 22 21 22 17 17 18 …" at bounding box center [379, 554] width 22 height 512
drag, startPoint x: 383, startPoint y: 488, endPoint x: 382, endPoint y: 539, distance: 50.4
click at [382, 492] on div "5 7 10 12 11 12 13 14 14 15 15 16 16 14 14 14 13 13 13 23 23 22 21 22 17 17 18 …" at bounding box center [379, 554] width 22 height 512
click at [383, 543] on span "23" at bounding box center [379, 547] width 10 height 11
drag, startPoint x: 393, startPoint y: 588, endPoint x: 382, endPoint y: 595, distance: 12.7
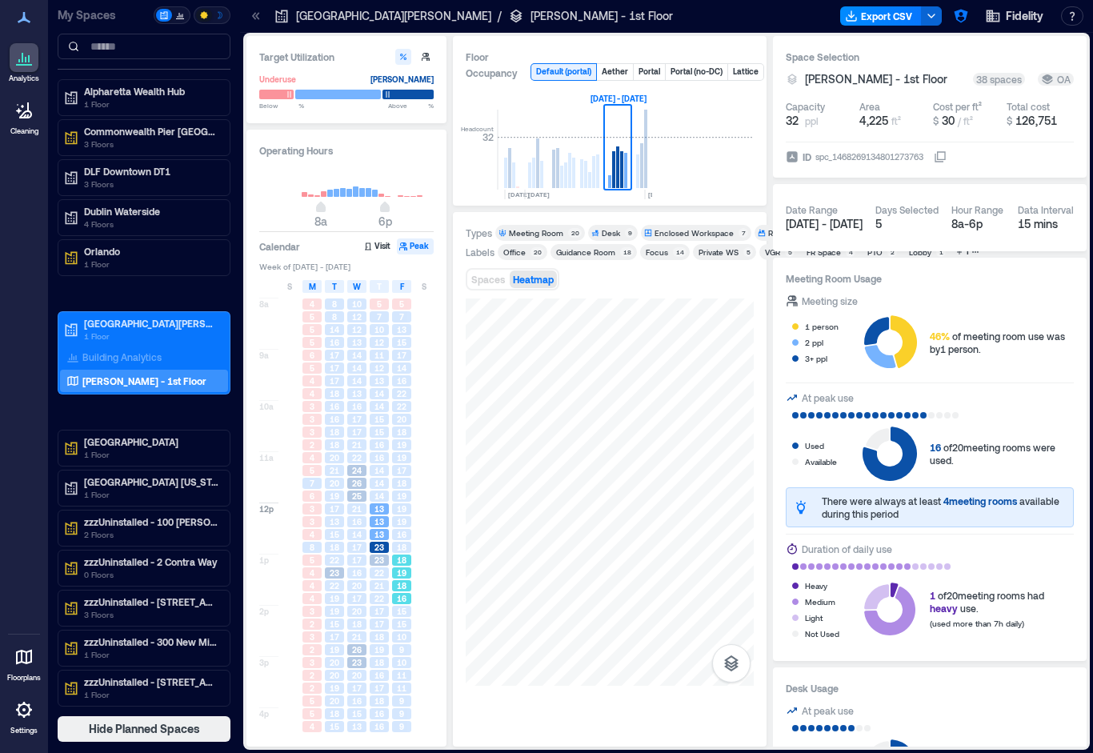
click at [391, 588] on div "18" at bounding box center [401, 585] width 22 height 13
click at [381, 604] on span "22" at bounding box center [379, 598] width 10 height 11
drag, startPoint x: 381, startPoint y: 663, endPoint x: 380, endPoint y: 675, distance: 12.0
click at [381, 663] on span "18" at bounding box center [379, 662] width 10 height 11
click at [382, 679] on span "16" at bounding box center [379, 675] width 10 height 11
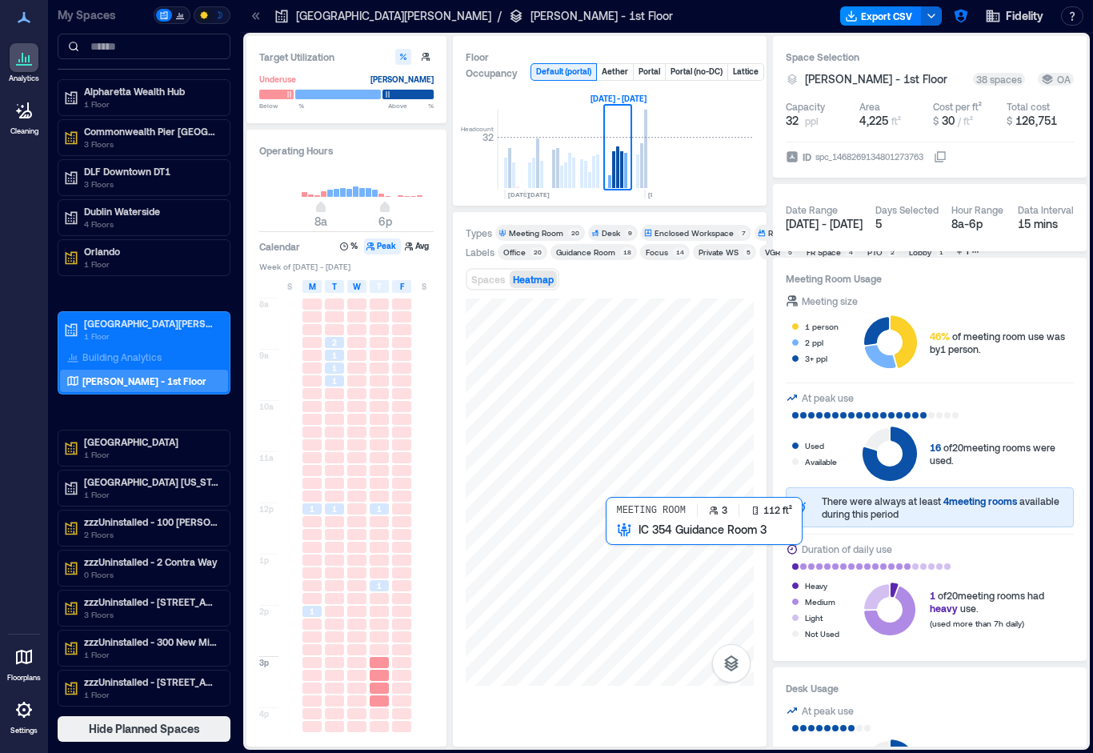
click at [624, 540] on div at bounding box center [610, 491] width 288 height 387
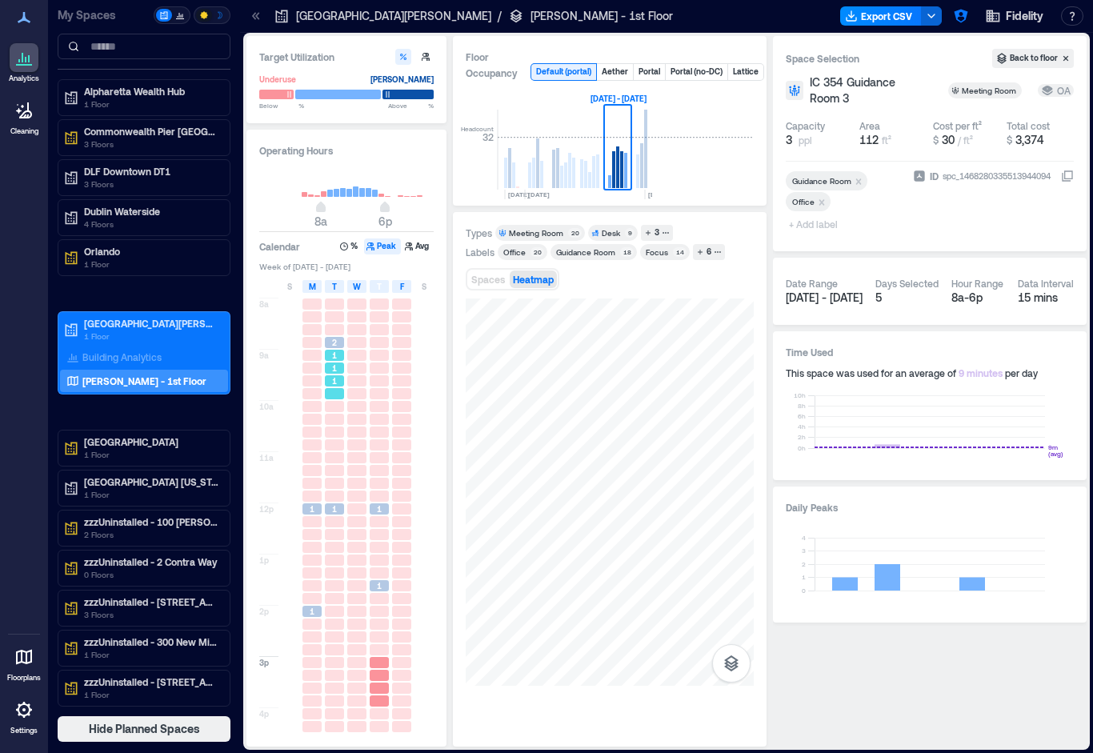
click at [331, 362] on div "1" at bounding box center [334, 368] width 22 height 13
click at [334, 354] on span "1" at bounding box center [334, 355] width 5 height 11
click at [333, 372] on span "1" at bounding box center [334, 367] width 5 height 11
click at [335, 418] on div at bounding box center [334, 419] width 19 height 11
click at [335, 478] on div at bounding box center [334, 483] width 22 height 13
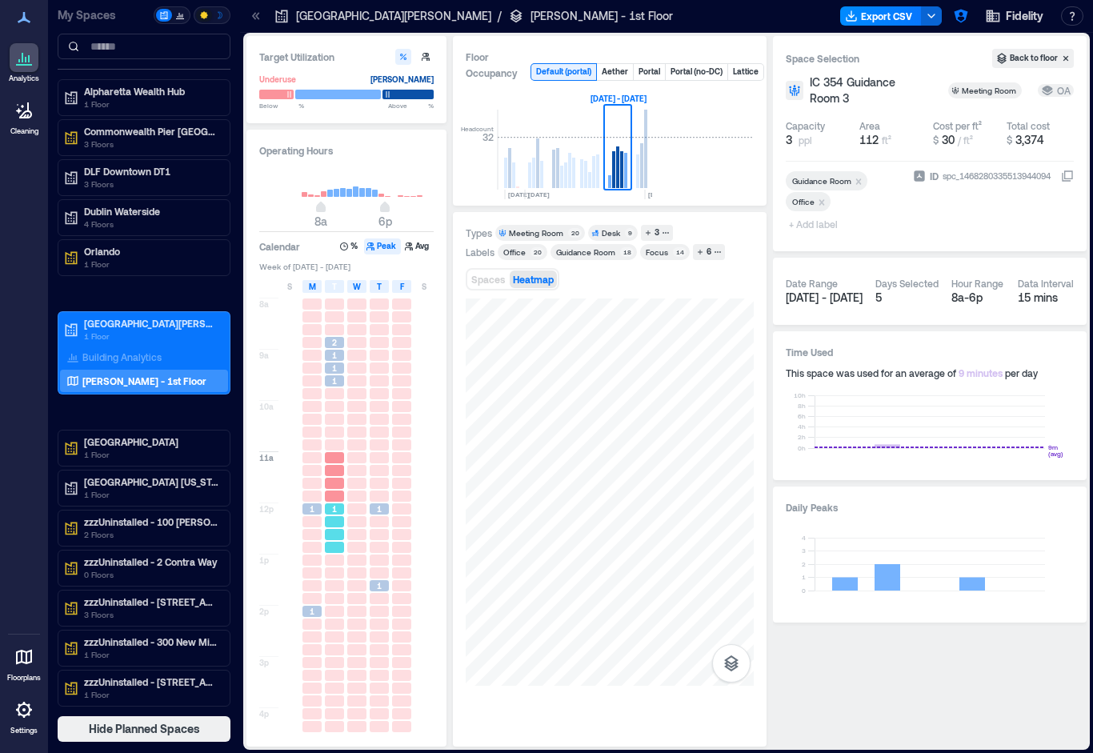
drag, startPoint x: 338, startPoint y: 519, endPoint x: 355, endPoint y: 522, distance: 17.1
click at [338, 519] on div at bounding box center [334, 521] width 19 height 11
drag, startPoint x: 362, startPoint y: 523, endPoint x: 384, endPoint y: 524, distance: 21.6
click at [363, 523] on div at bounding box center [356, 521] width 19 height 11
drag, startPoint x: 394, startPoint y: 525, endPoint x: 392, endPoint y: 551, distance: 26.5
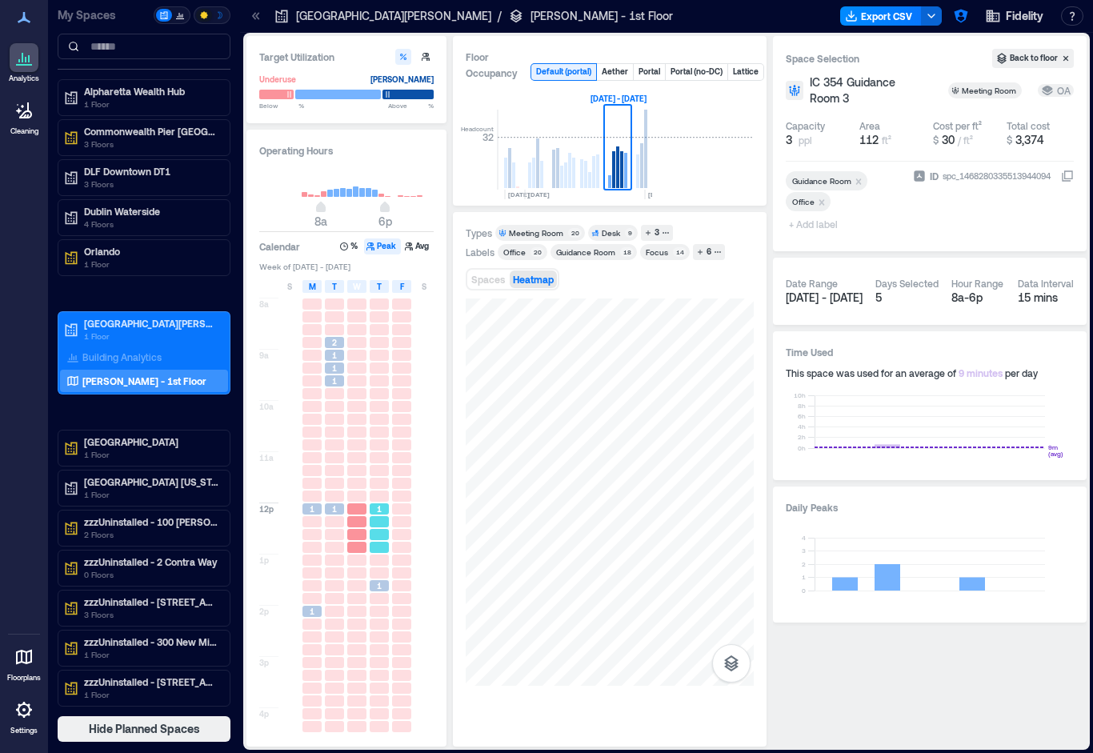
click at [394, 529] on div at bounding box center [401, 554] width 22 height 512
click at [385, 587] on div "1" at bounding box center [379, 585] width 19 height 11
drag, startPoint x: 404, startPoint y: 547, endPoint x: 403, endPoint y: 422, distance: 124.8
click at [405, 514] on div at bounding box center [401, 554] width 22 height 512
drag, startPoint x: 403, startPoint y: 422, endPoint x: 367, endPoint y: 361, distance: 70.7
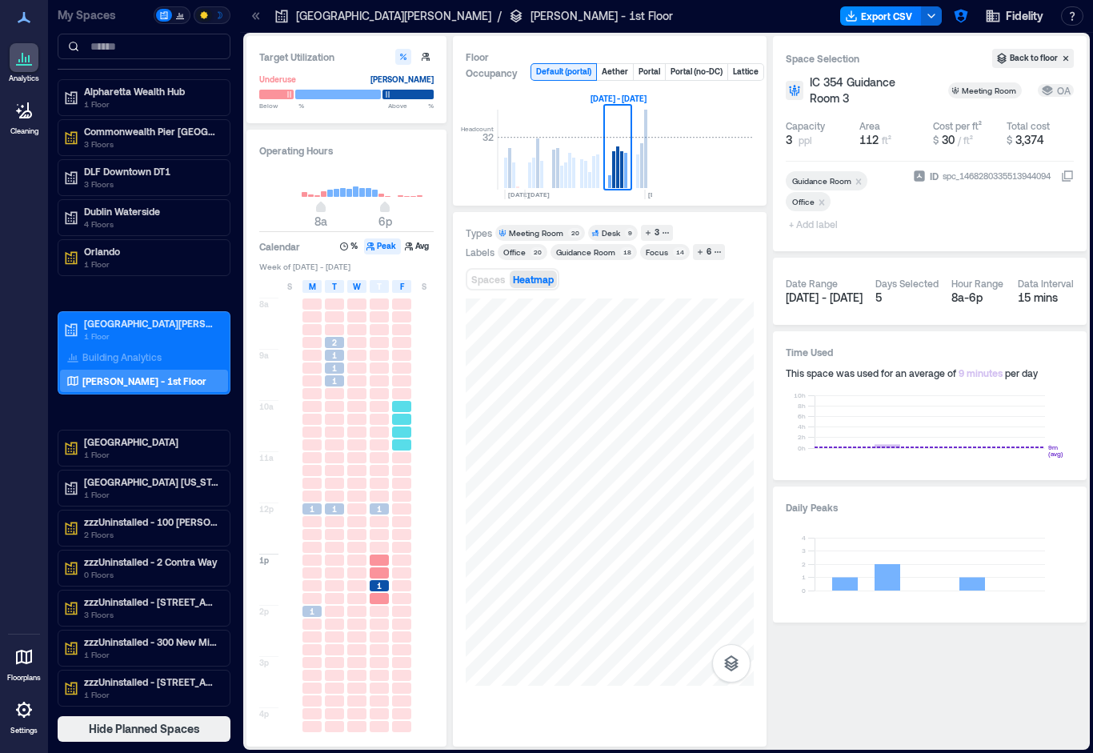
click at [403, 421] on div at bounding box center [401, 419] width 19 height 11
click at [367, 361] on div at bounding box center [357, 355] width 22 height 13
drag, startPoint x: 359, startPoint y: 354, endPoint x: 367, endPoint y: 344, distance: 13.1
click at [360, 352] on div at bounding box center [356, 355] width 19 height 11
click at [380, 342] on div at bounding box center [379, 342] width 19 height 11
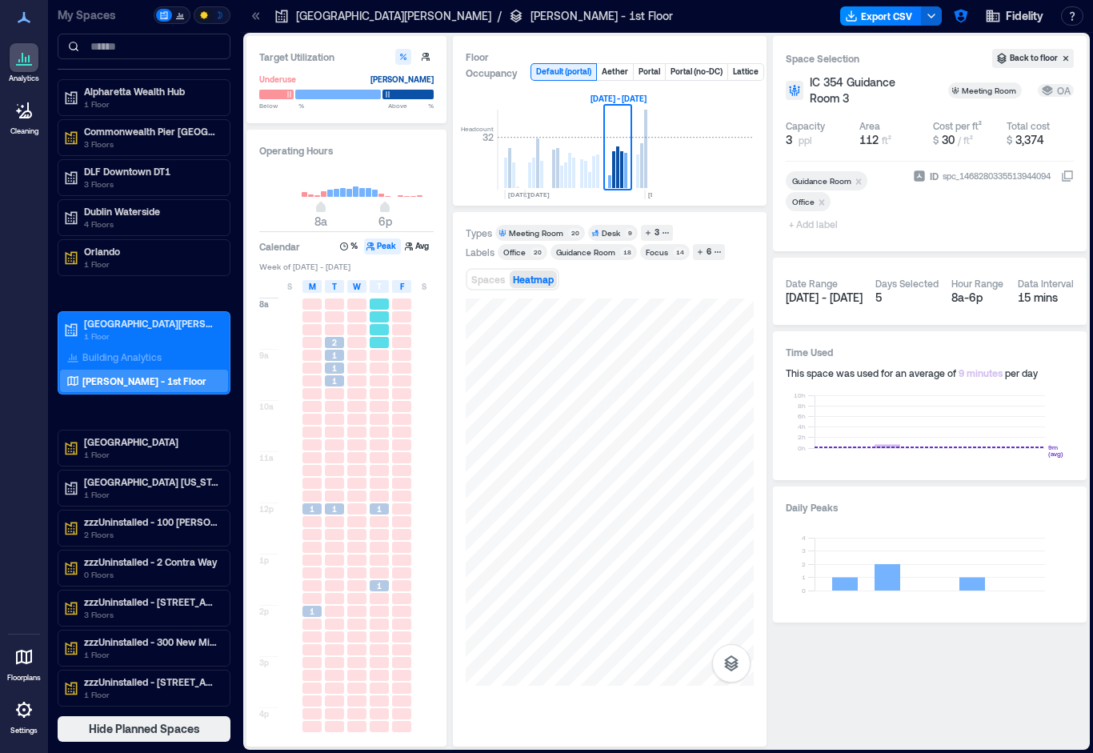
drag, startPoint x: 381, startPoint y: 342, endPoint x: 387, endPoint y: 366, distance: 24.8
click at [381, 344] on div at bounding box center [379, 342] width 19 height 11
click at [388, 373] on div at bounding box center [379, 367] width 19 height 11
click at [366, 381] on div at bounding box center [357, 380] width 22 height 13
click at [346, 374] on div at bounding box center [357, 368] width 22 height 13
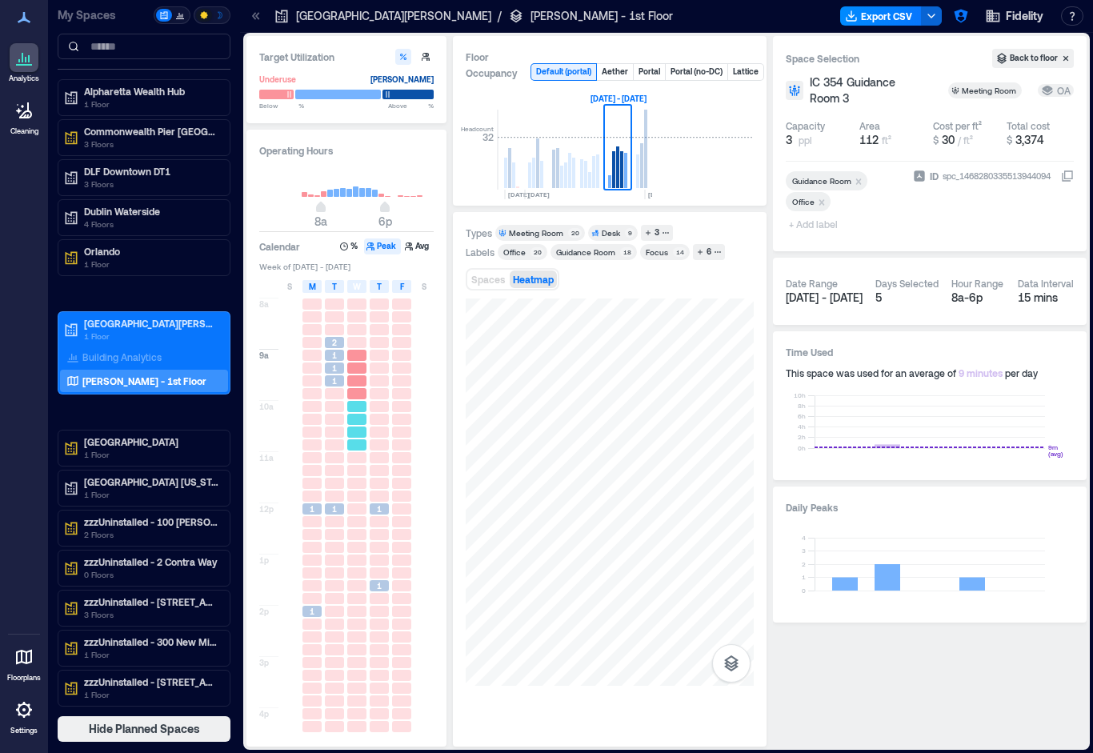
drag, startPoint x: 346, startPoint y: 416, endPoint x: 406, endPoint y: 416, distance: 60.0
click at [362, 416] on div at bounding box center [357, 419] width 22 height 13
click at [332, 425] on div at bounding box center [334, 419] width 19 height 11
click at [331, 441] on div at bounding box center [334, 444] width 19 height 11
click at [332, 467] on div at bounding box center [334, 470] width 19 height 11
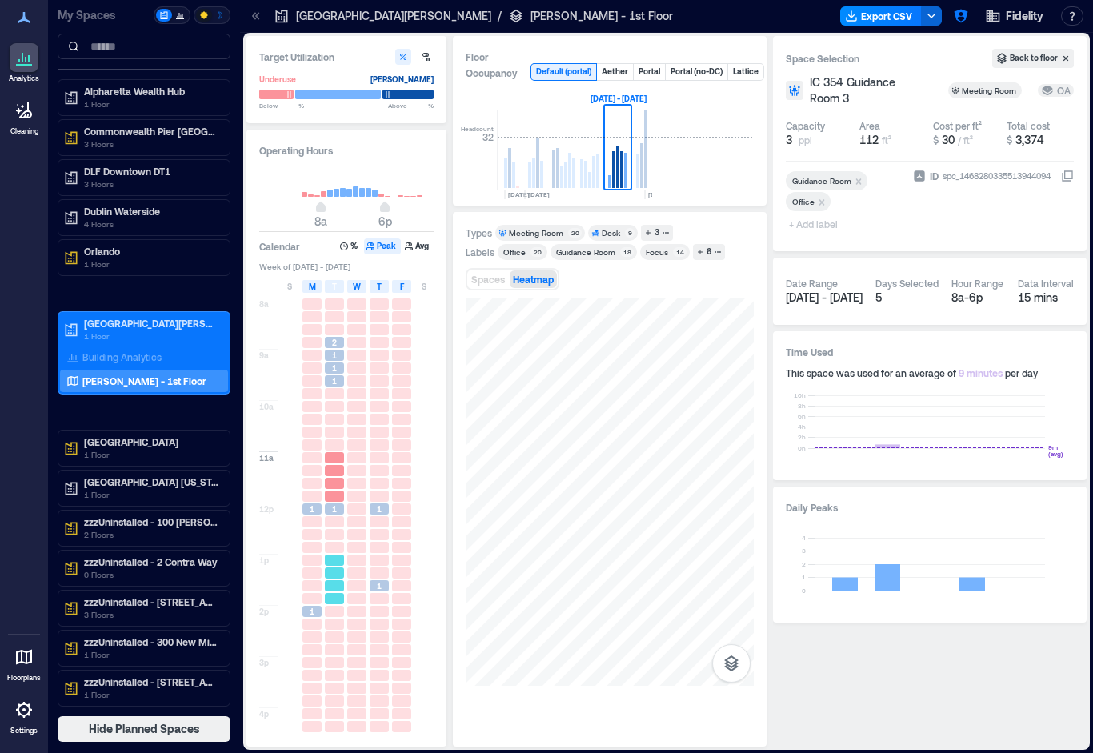
click at [346, 561] on div "8a 9a 10a 11a 12p 1p 2p 3p 4p 5p 1 1 2 1 1 1 1 1 1" at bounding box center [347, 551] width 176 height 515
click at [348, 654] on div at bounding box center [356, 649] width 19 height 11
click at [404, 607] on div at bounding box center [401, 611] width 19 height 11
click at [387, 532] on div at bounding box center [379, 534] width 19 height 11
click at [330, 651] on div at bounding box center [334, 649] width 19 height 11
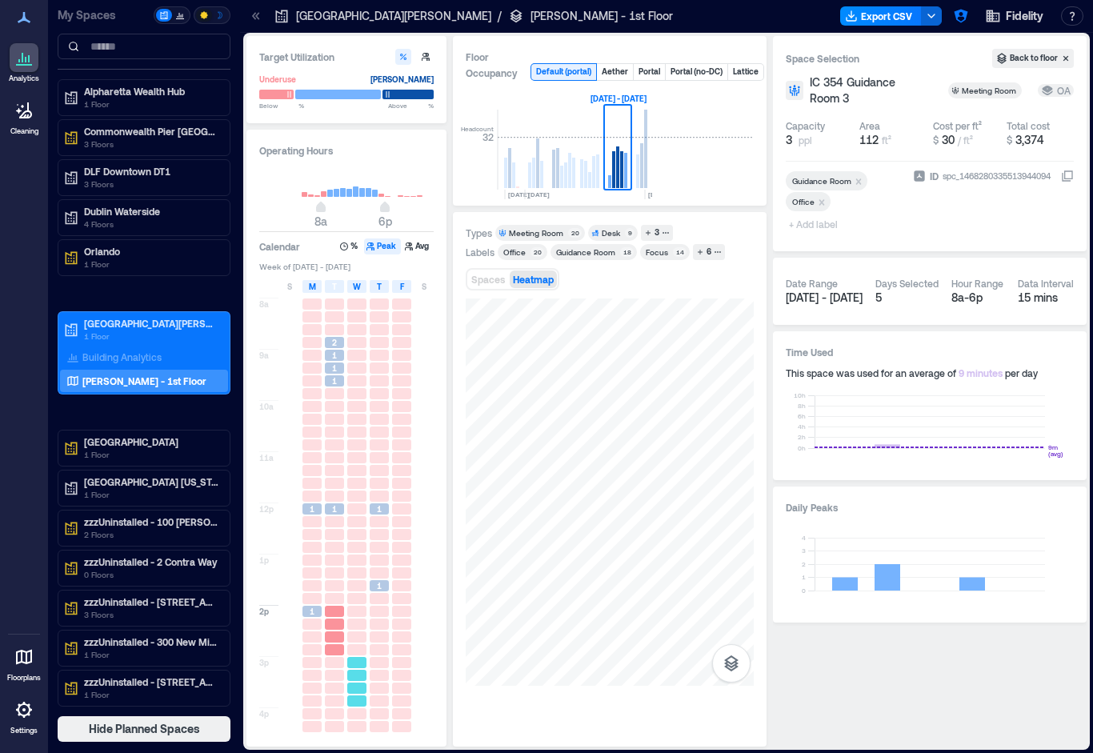
click at [355, 700] on div at bounding box center [356, 700] width 19 height 11
click at [383, 702] on div at bounding box center [379, 700] width 19 height 11
click at [326, 719] on div at bounding box center [334, 713] width 19 height 11
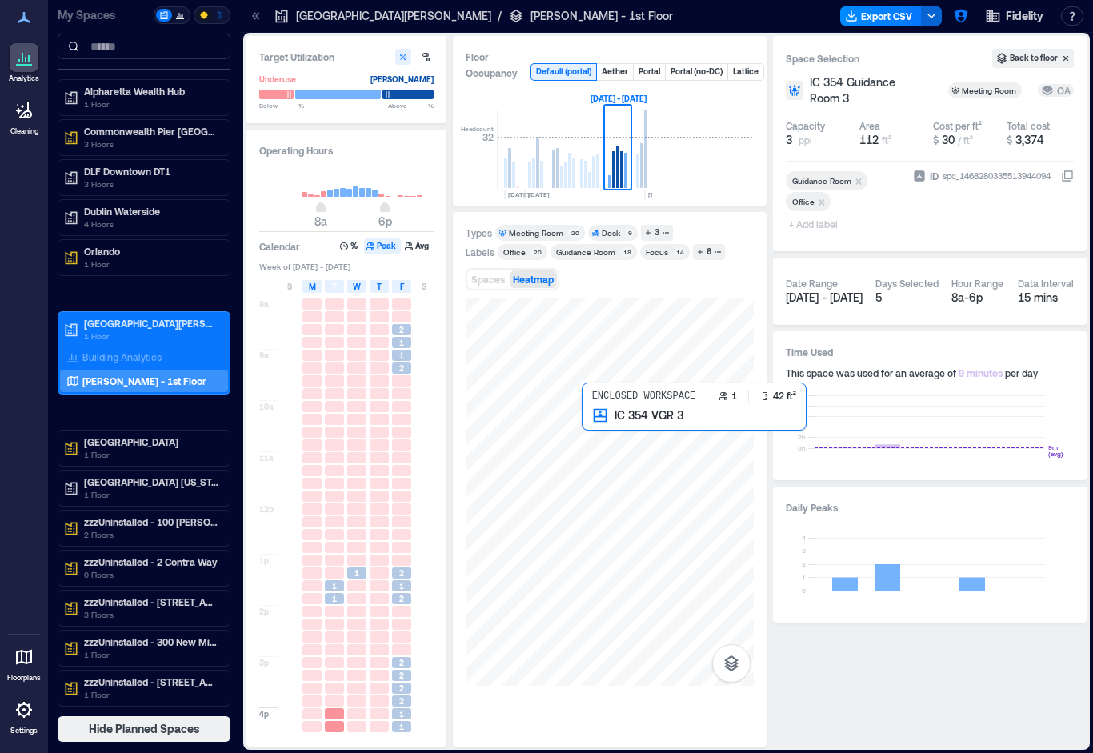
click at [607, 436] on div at bounding box center [610, 491] width 288 height 387
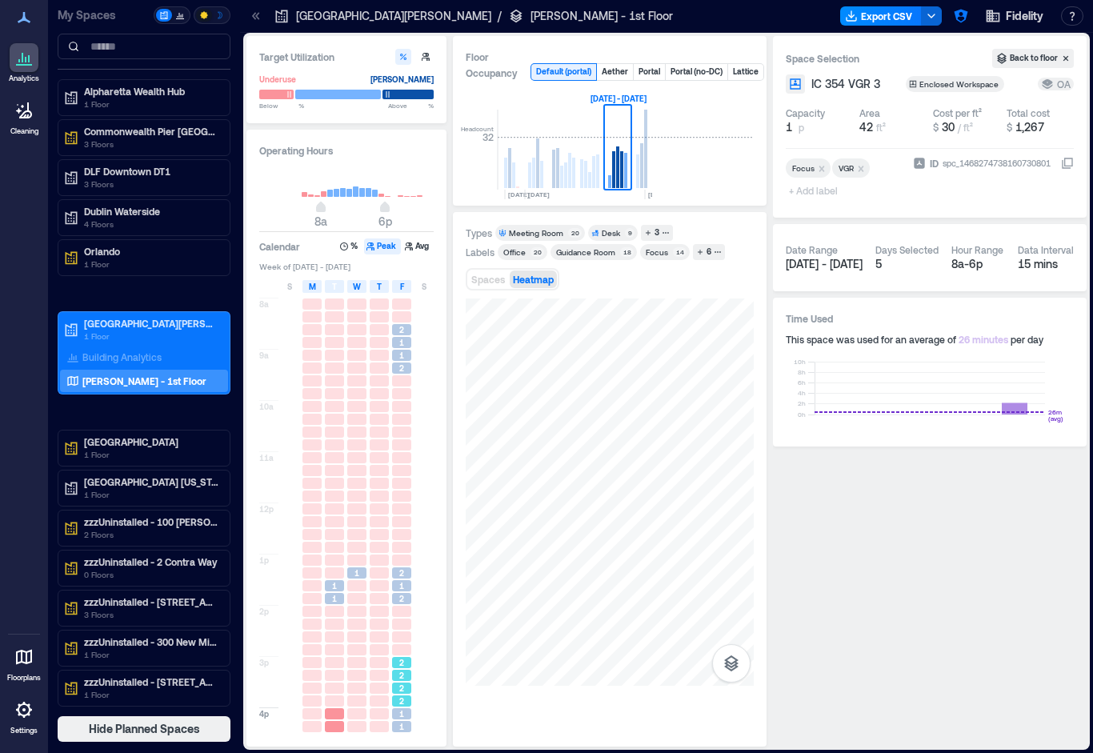
click at [402, 687] on span "2" at bounding box center [401, 688] width 5 height 11
click at [398, 358] on div "1" at bounding box center [401, 355] width 19 height 11
click at [398, 342] on div "1" at bounding box center [401, 342] width 19 height 11
click at [402, 391] on div at bounding box center [401, 393] width 19 height 11
click at [364, 463] on div at bounding box center [356, 457] width 19 height 11
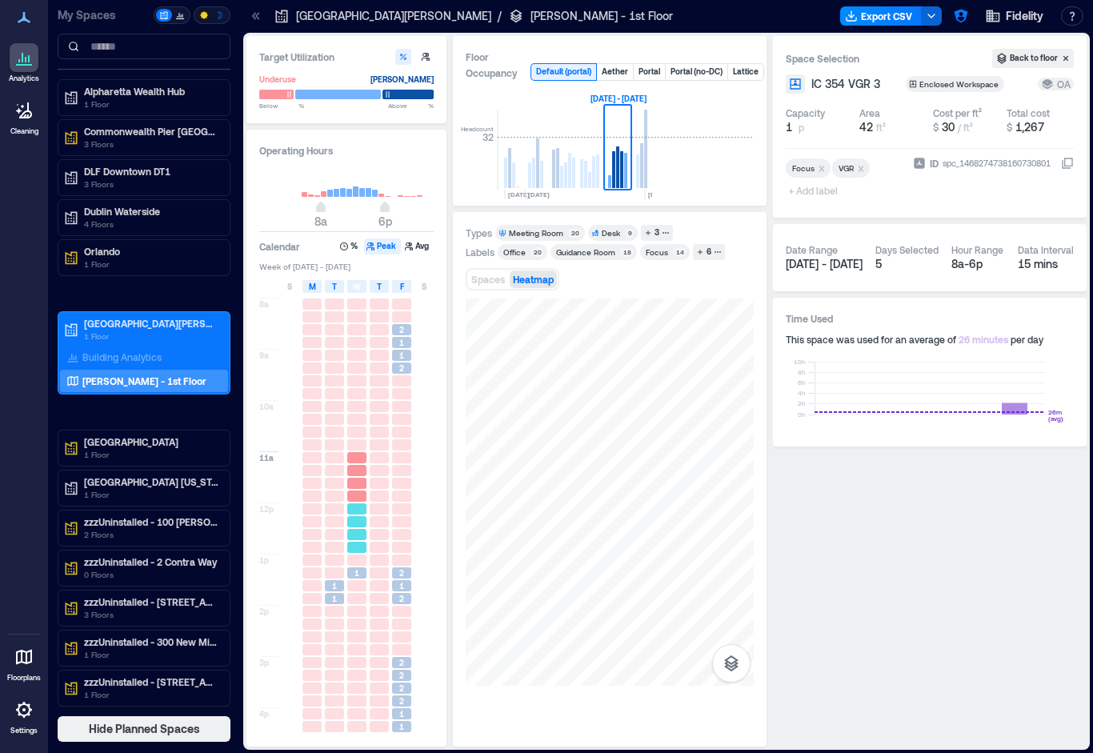
click at [348, 542] on div at bounding box center [357, 547] width 22 height 13
drag, startPoint x: 372, startPoint y: 591, endPoint x: 382, endPoint y: 592, distance: 10.5
click at [372, 591] on div at bounding box center [379, 585] width 19 height 11
click at [399, 587] on span "1" at bounding box center [401, 585] width 5 height 11
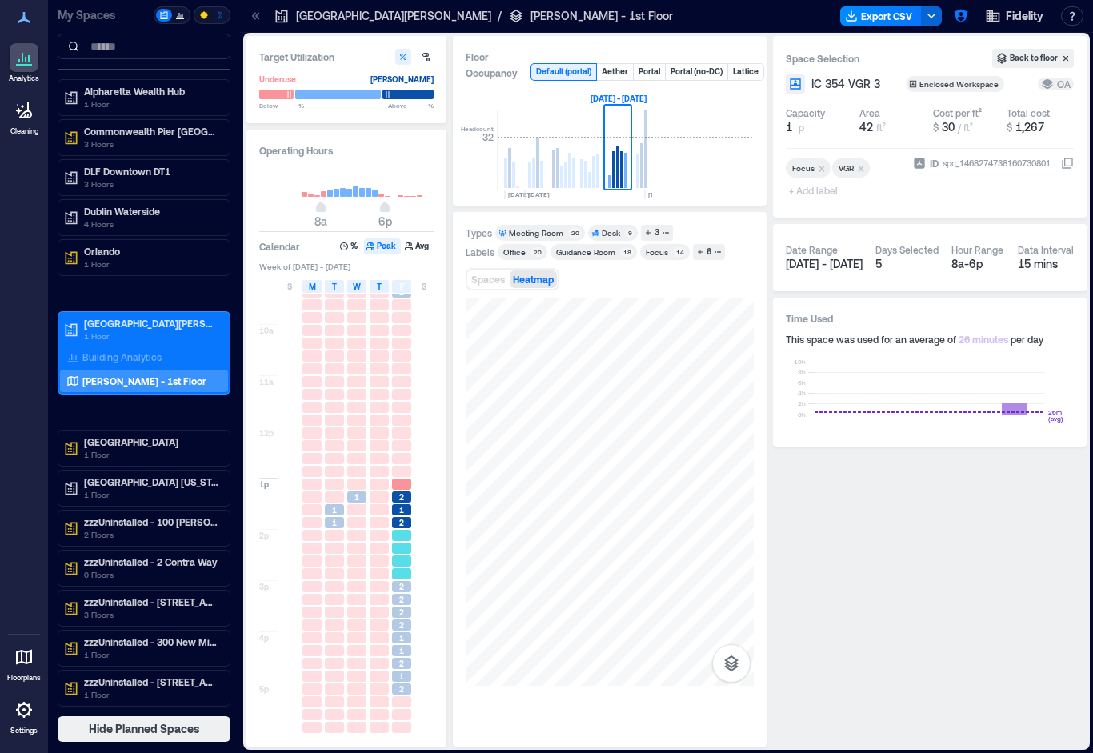
scroll to position [77, 0]
click at [406, 603] on div "2" at bounding box center [401, 599] width 19 height 11
click at [402, 651] on span "1" at bounding box center [401, 650] width 5 height 11
click at [402, 671] on span "1" at bounding box center [401, 676] width 5 height 11
click at [397, 627] on div "2" at bounding box center [401, 624] width 19 height 11
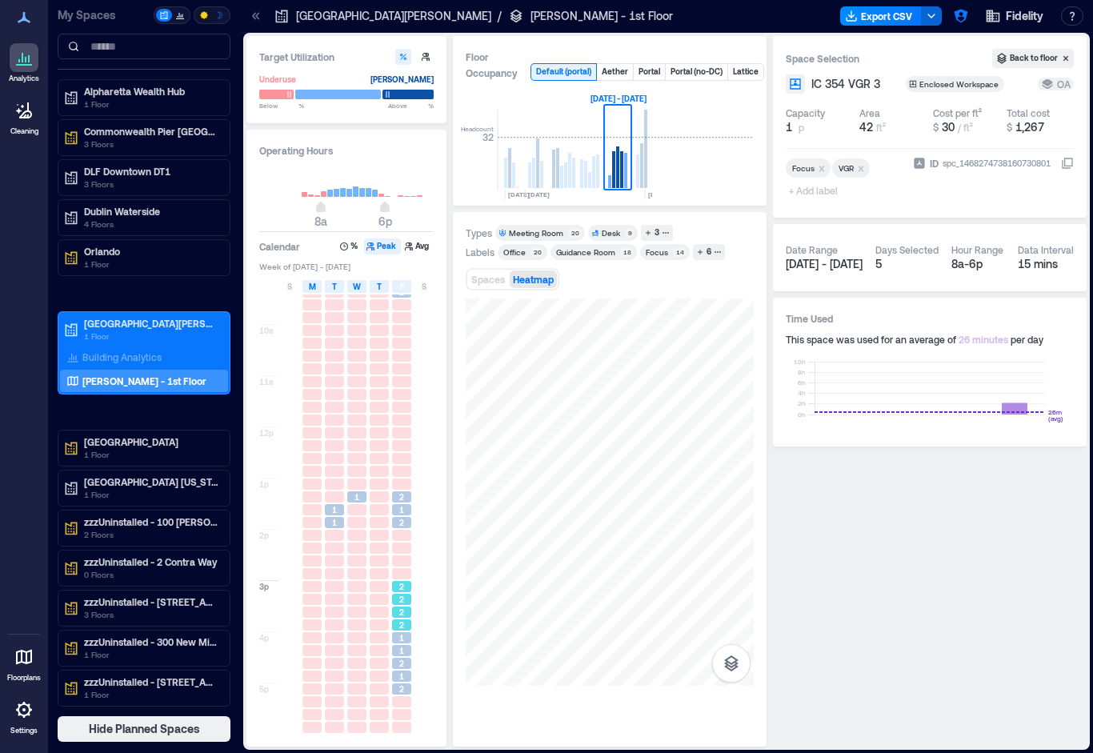
click at [397, 594] on div "2" at bounding box center [401, 599] width 19 height 11
